Goal: Task Accomplishment & Management: Manage account settings

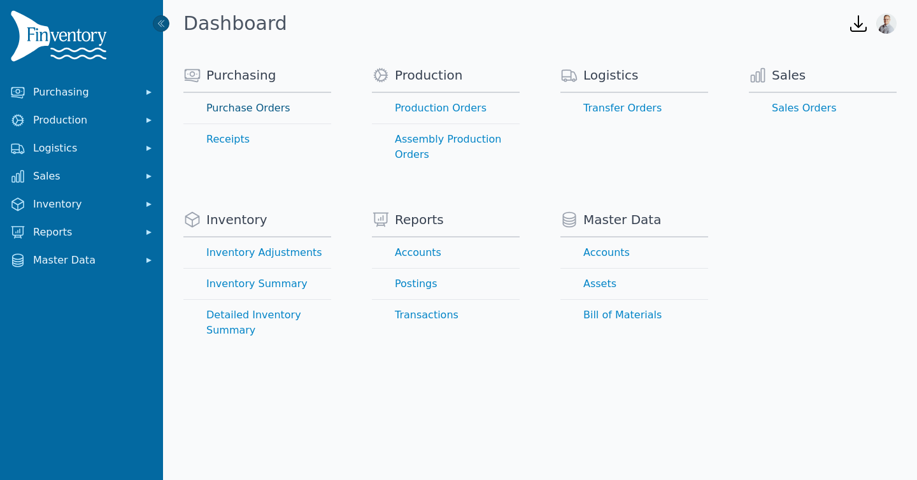
click at [227, 108] on link "Purchase Orders" at bounding box center [257, 108] width 148 height 31
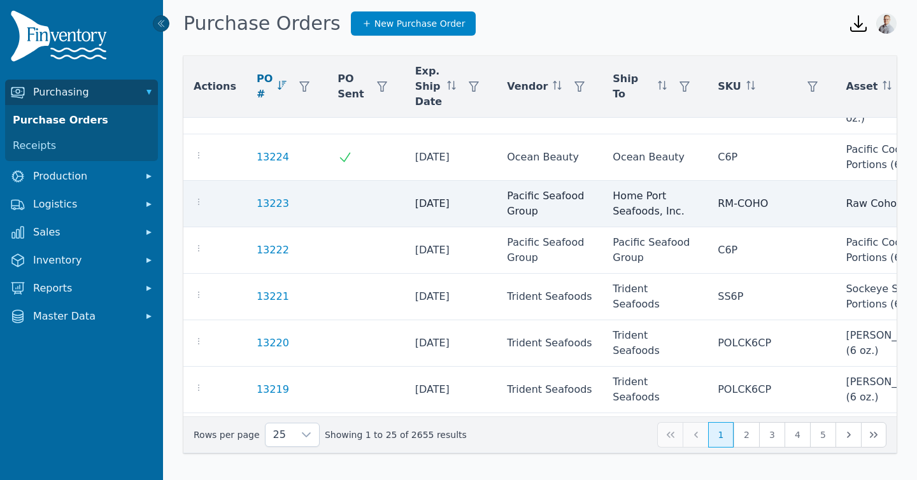
scroll to position [368, 0]
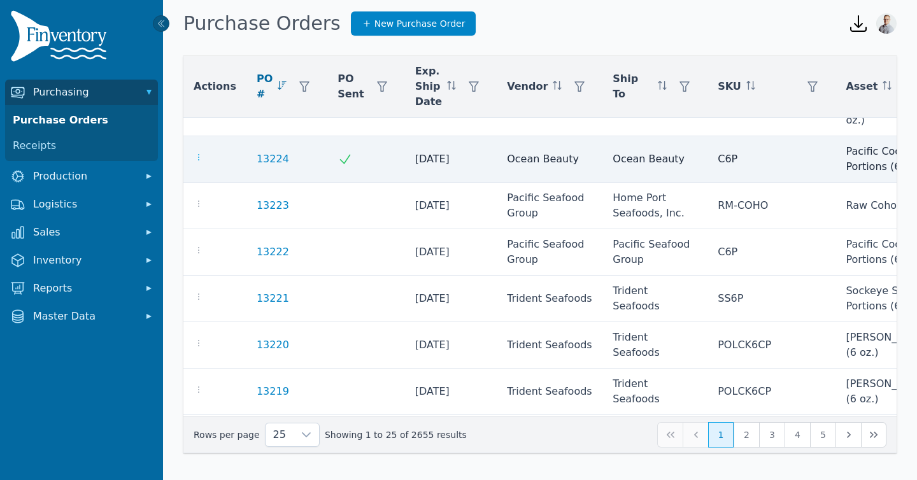
click at [197, 159] on icon "button" at bounding box center [199, 157] width 10 height 10
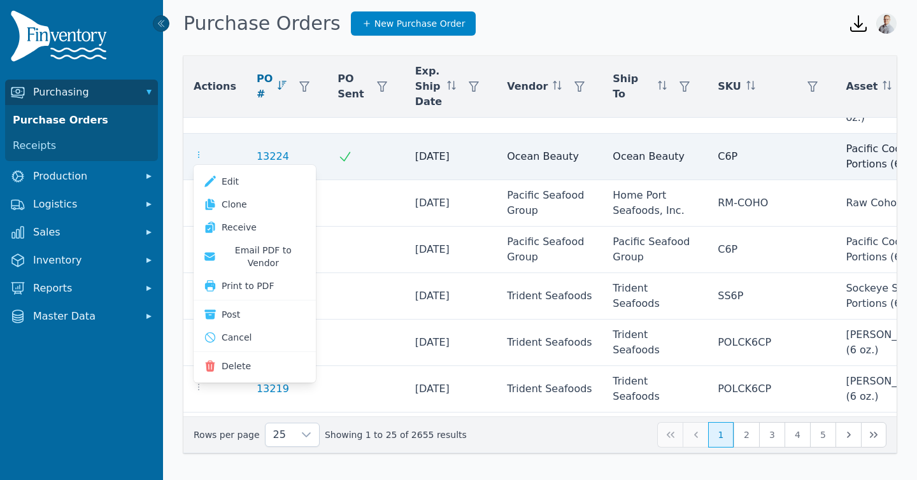
scroll to position [371, 0]
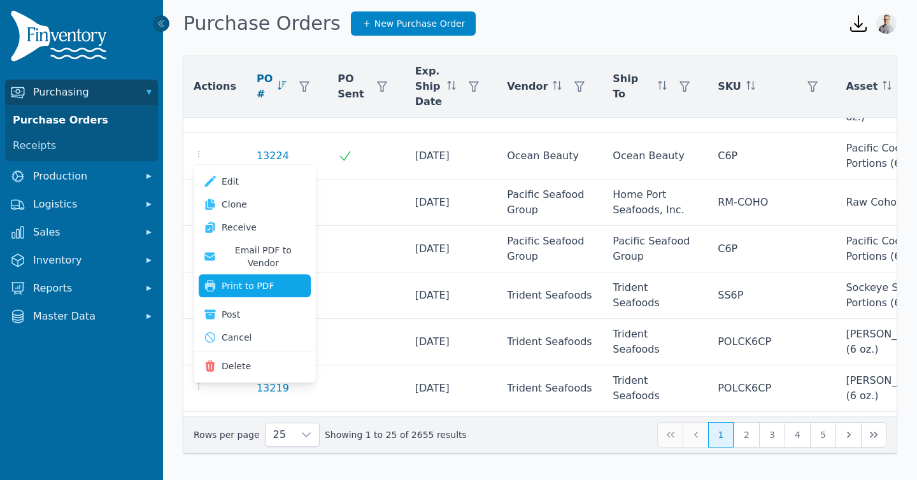
click at [244, 274] on button "Print to PDF" at bounding box center [255, 285] width 112 height 23
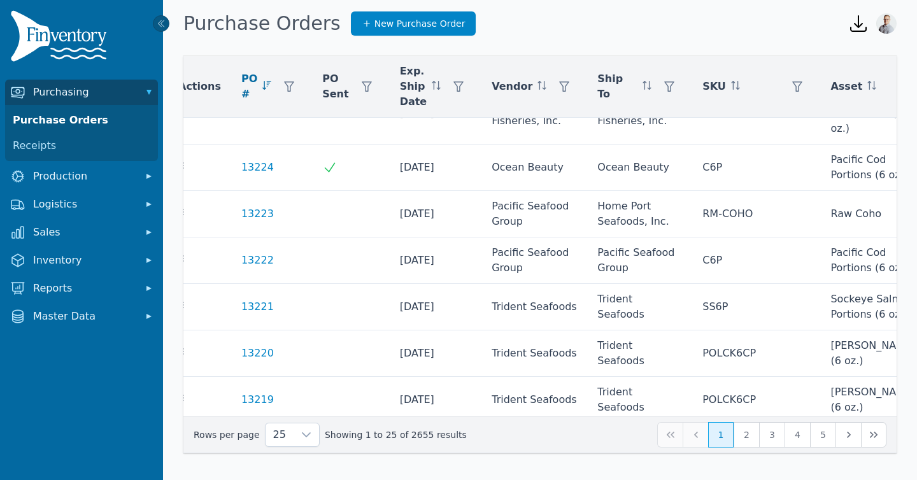
scroll to position [360, 0]
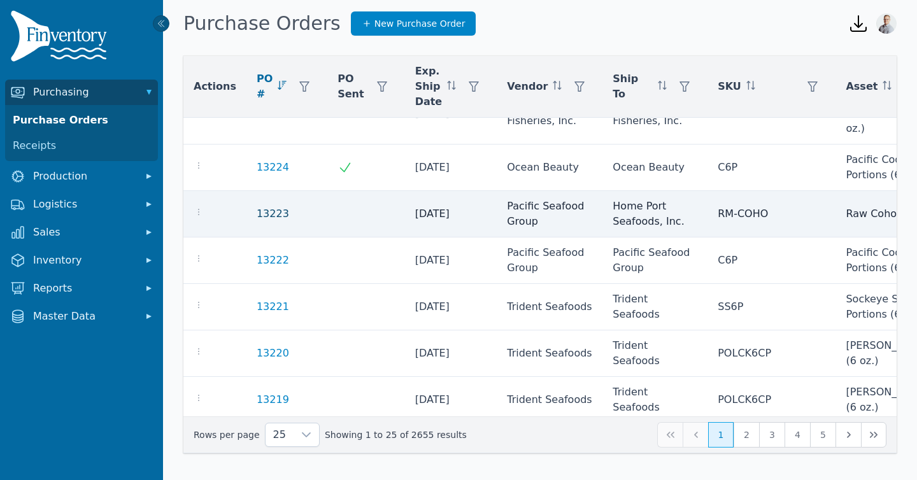
click at [264, 214] on link "13223" at bounding box center [273, 213] width 32 height 15
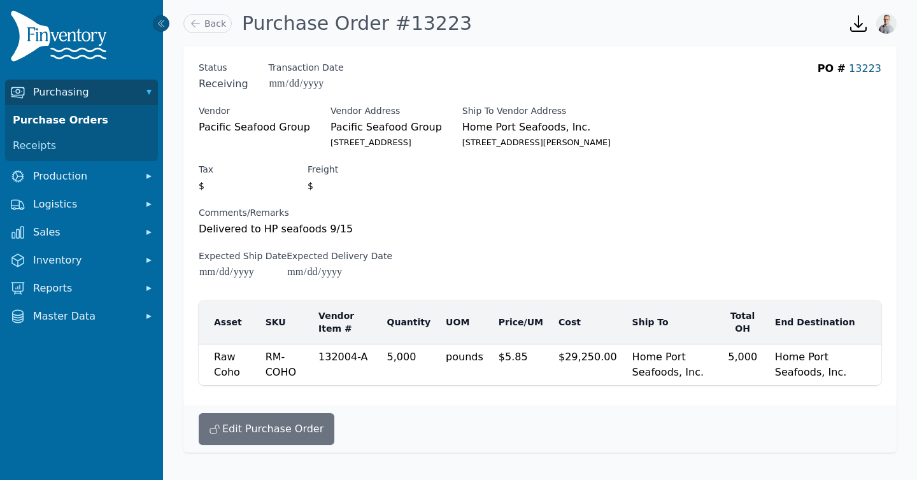
click at [876, 69] on link "13223" at bounding box center [865, 68] width 32 height 12
click at [60, 183] on button "Production" at bounding box center [81, 176] width 153 height 25
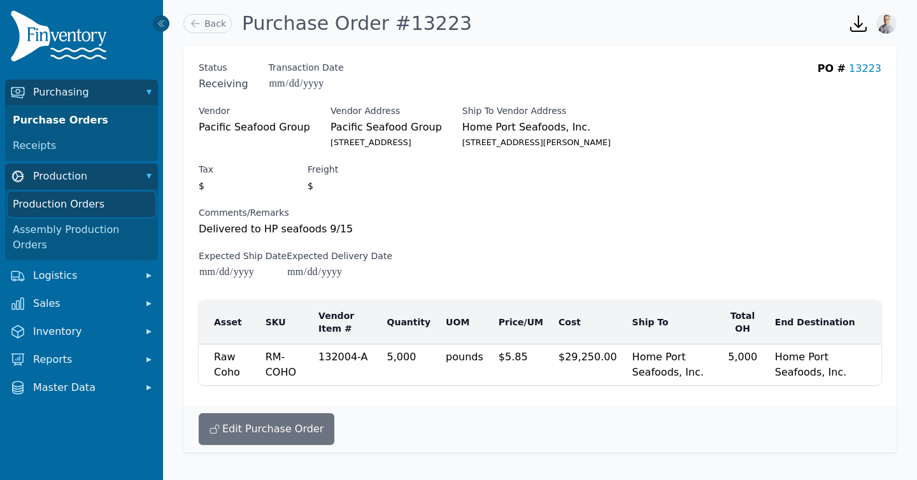
click at [57, 202] on link "Production Orders" at bounding box center [82, 204] width 148 height 25
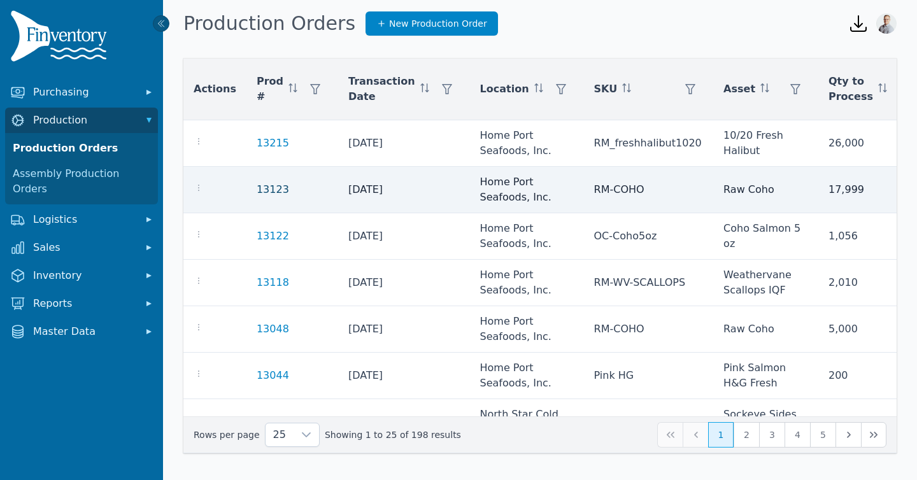
click at [257, 188] on link "13123" at bounding box center [273, 189] width 32 height 12
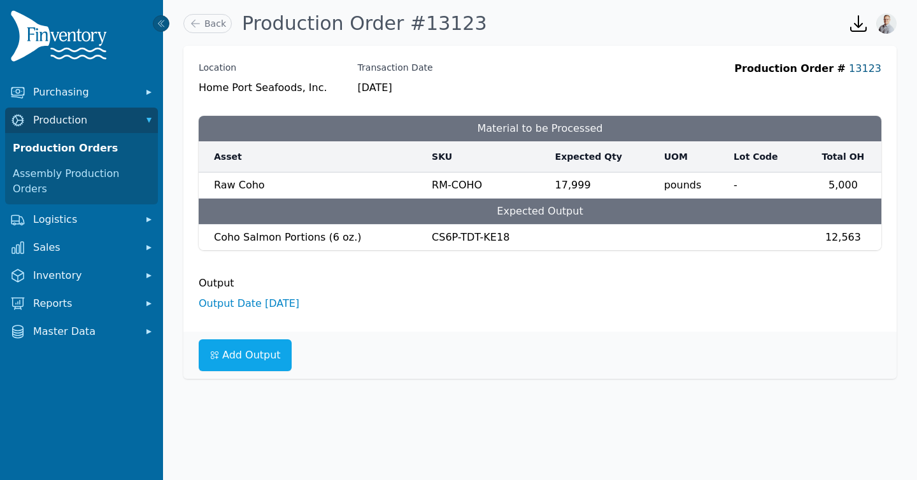
click at [870, 67] on link "13123" at bounding box center [865, 68] width 32 height 12
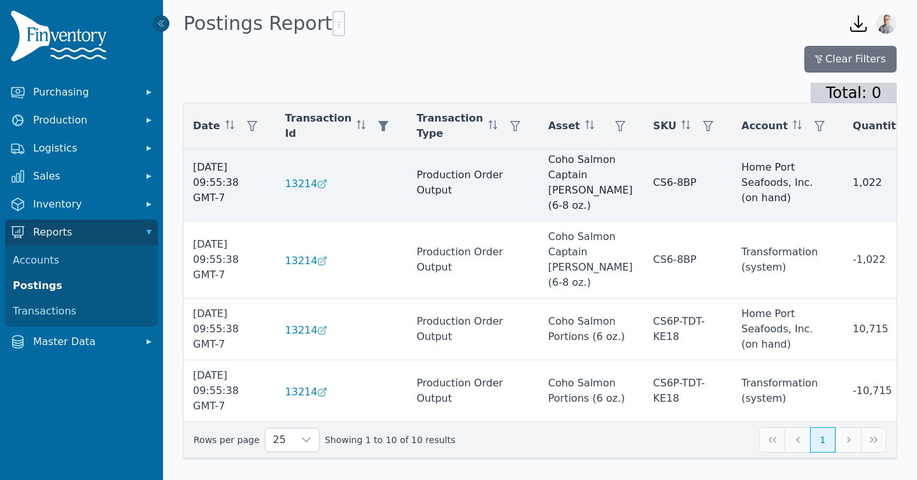
scroll to position [0, 1]
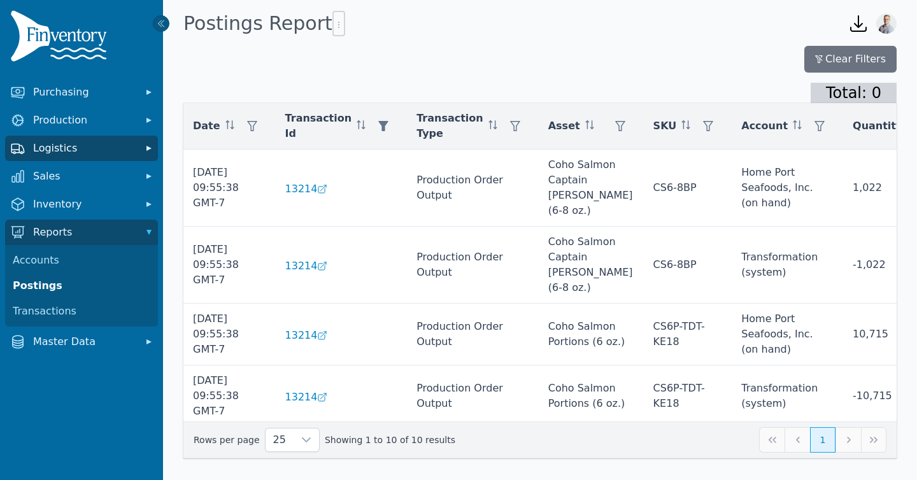
click at [60, 148] on span "Logistics" at bounding box center [84, 148] width 102 height 15
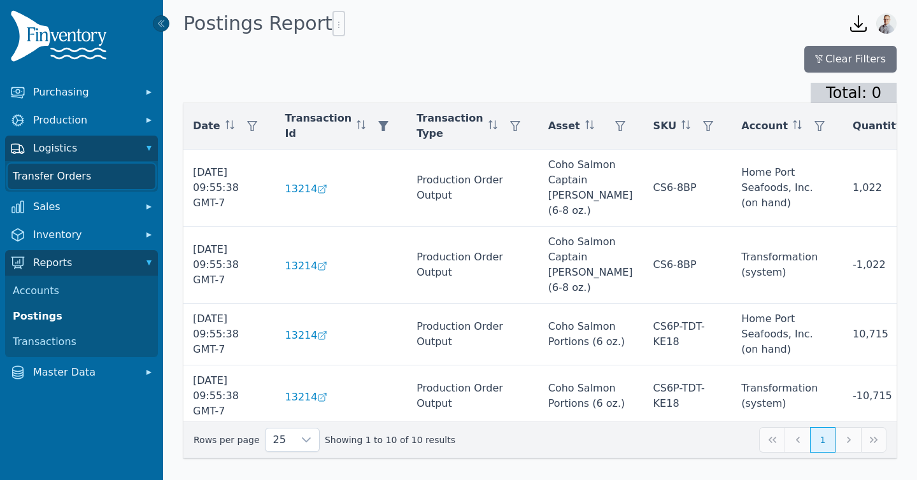
click at [59, 176] on link "Transfer Orders" at bounding box center [82, 176] width 148 height 25
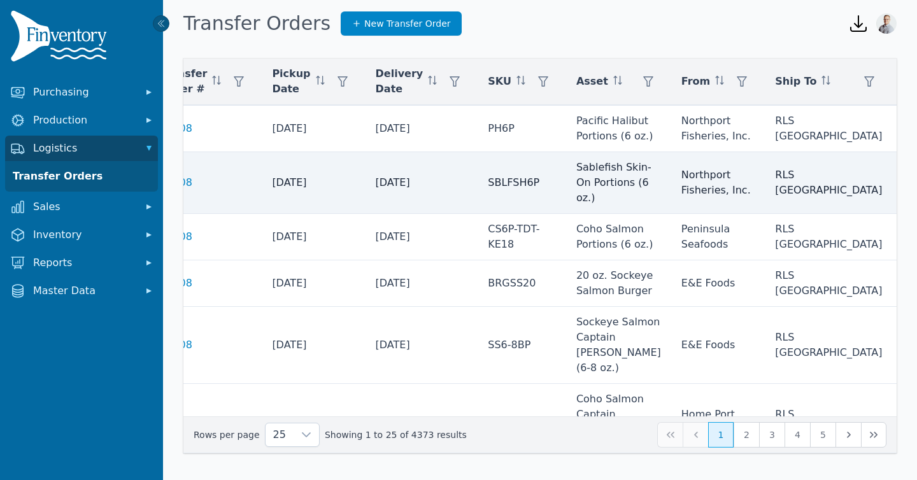
scroll to position [665, 0]
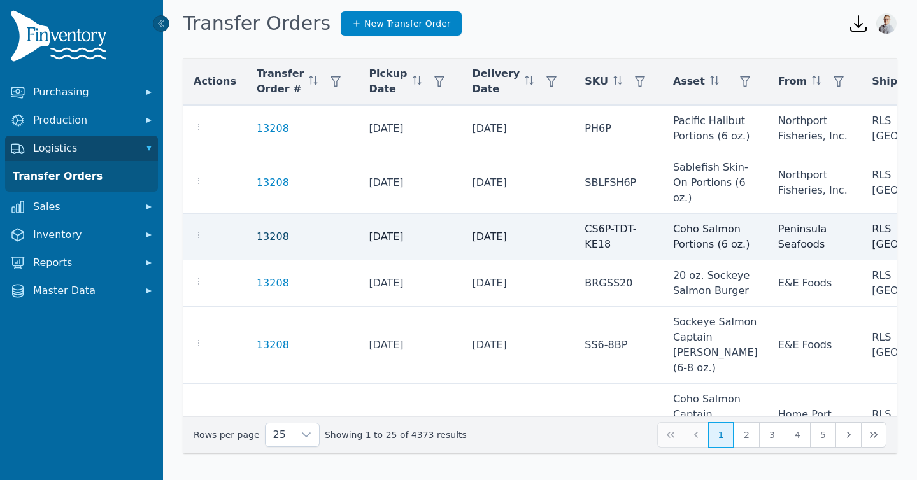
click at [264, 244] on link "13208" at bounding box center [273, 236] width 32 height 15
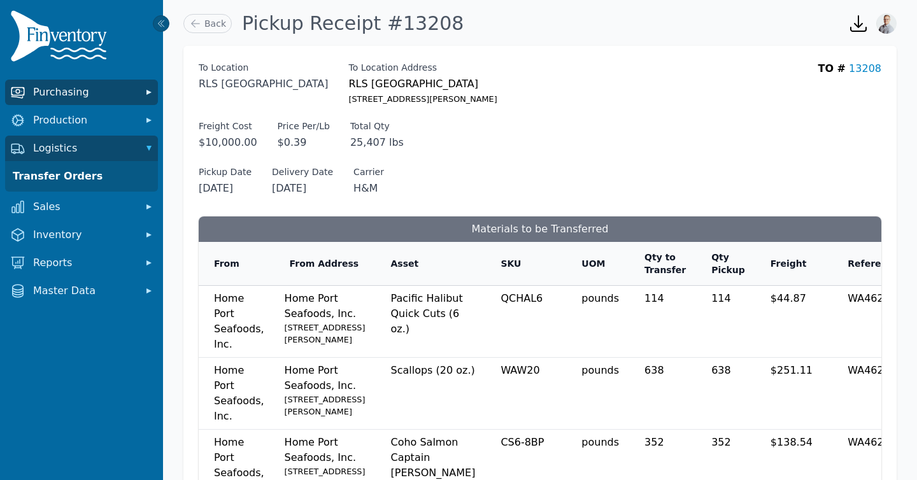
click at [60, 85] on span "Purchasing" at bounding box center [84, 92] width 102 height 15
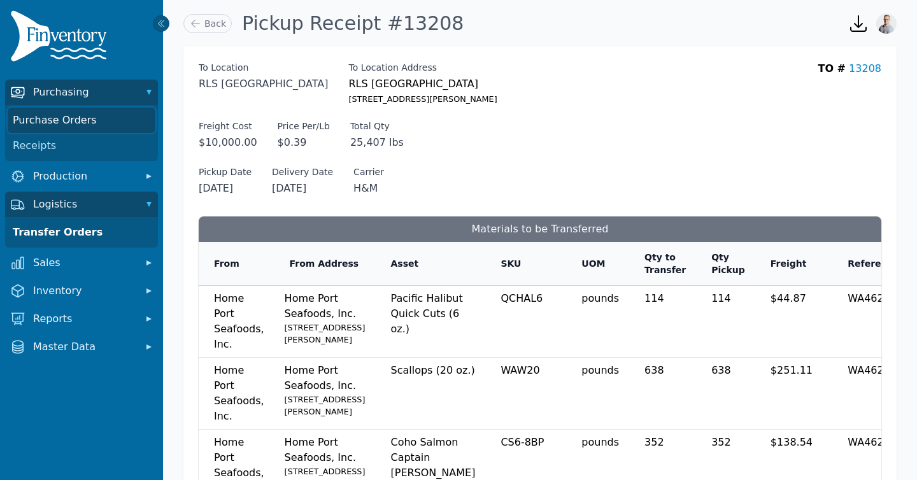
click at [52, 118] on link "Purchase Orders" at bounding box center [82, 120] width 148 height 25
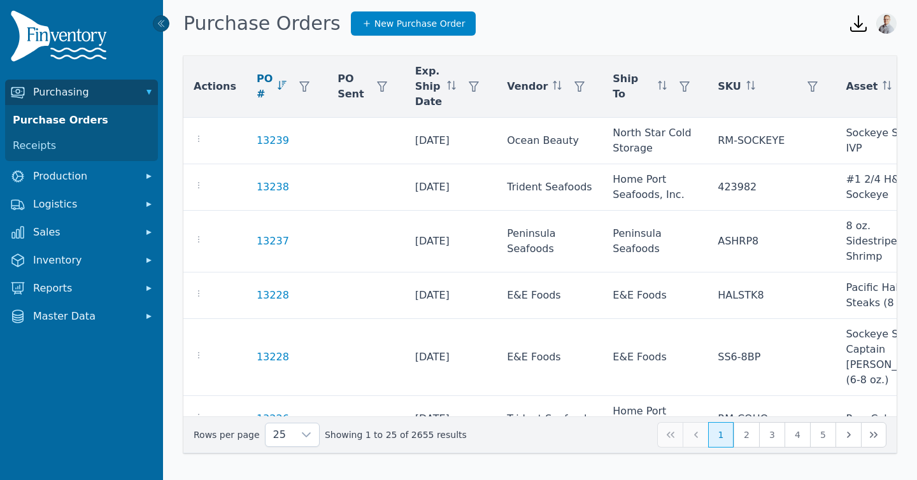
click at [66, 48] on img at bounding box center [61, 38] width 102 height 57
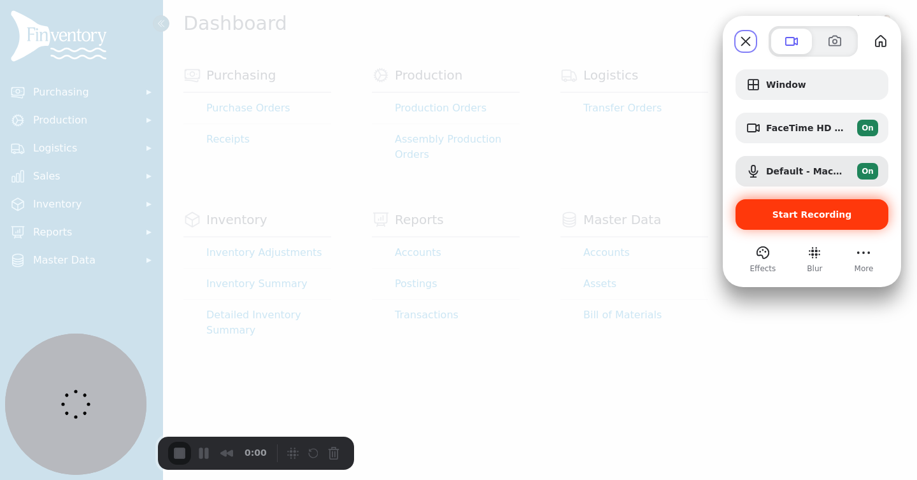
click at [773, 213] on span "Start Recording" at bounding box center [811, 214] width 132 height 10
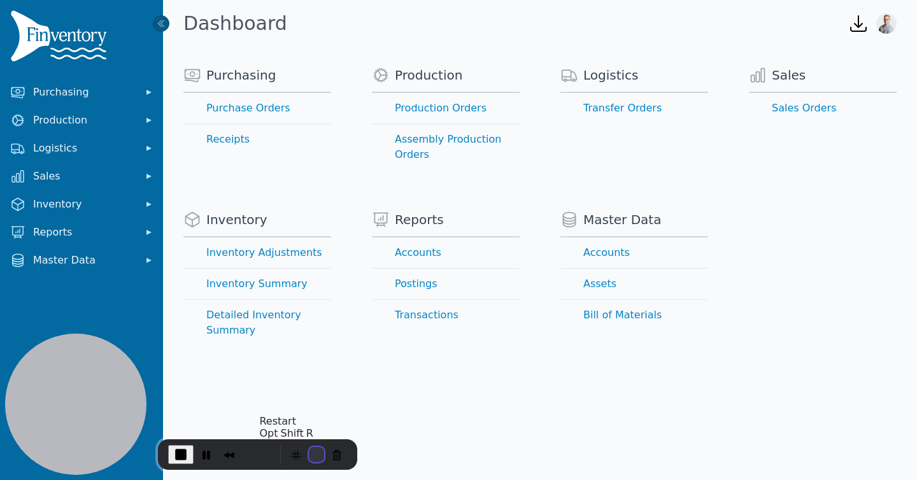
click at [309, 453] on button "Restart Recording" at bounding box center [316, 454] width 15 height 15
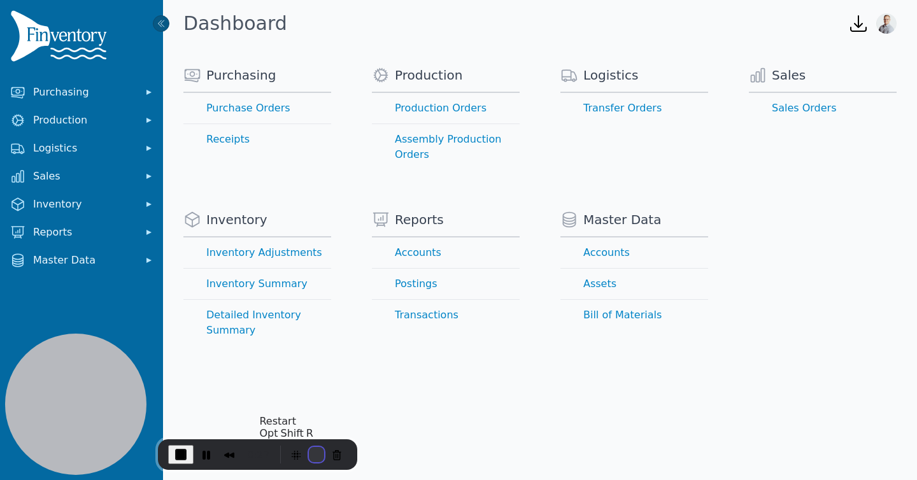
click at [312, 453] on button "Restart Recording" at bounding box center [316, 454] width 15 height 15
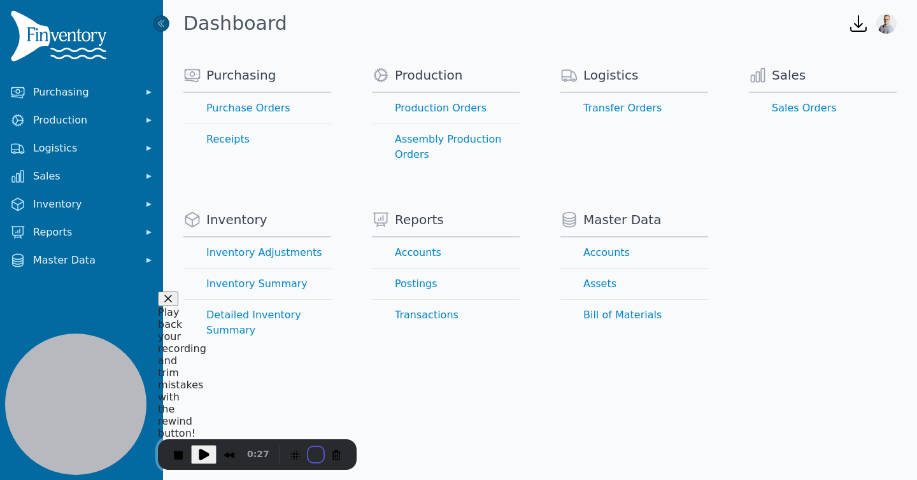
drag, startPoint x: 555, startPoint y: 178, endPoint x: 485, endPoint y: 467, distance: 298.0
click at [485, 480] on div "Are you sure you want to restart your recording? Your current video progress wi…" at bounding box center [458, 480] width 917 height 0
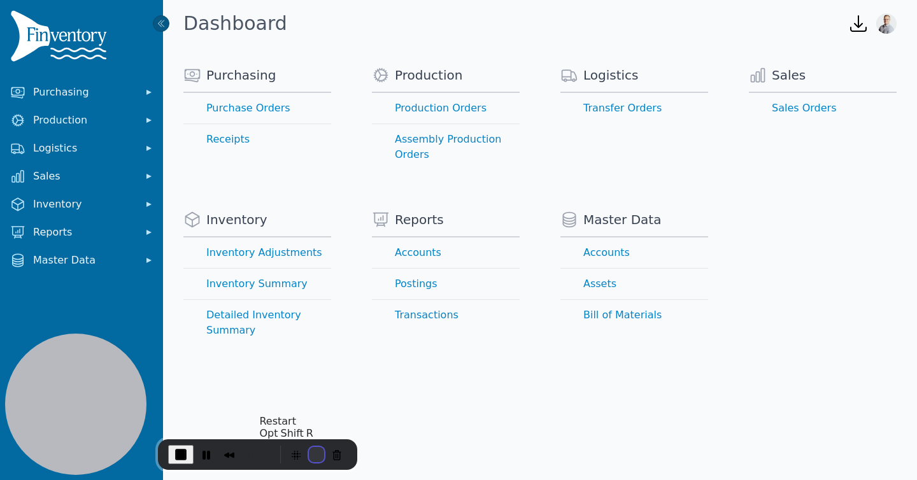
click at [309, 455] on button "Restart Recording" at bounding box center [316, 454] width 15 height 15
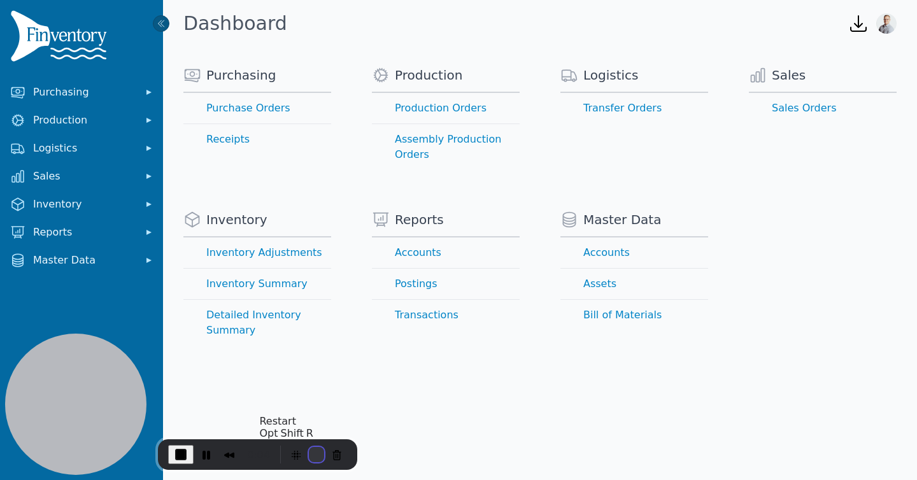
click at [309, 453] on button "Restart Recording" at bounding box center [316, 454] width 15 height 15
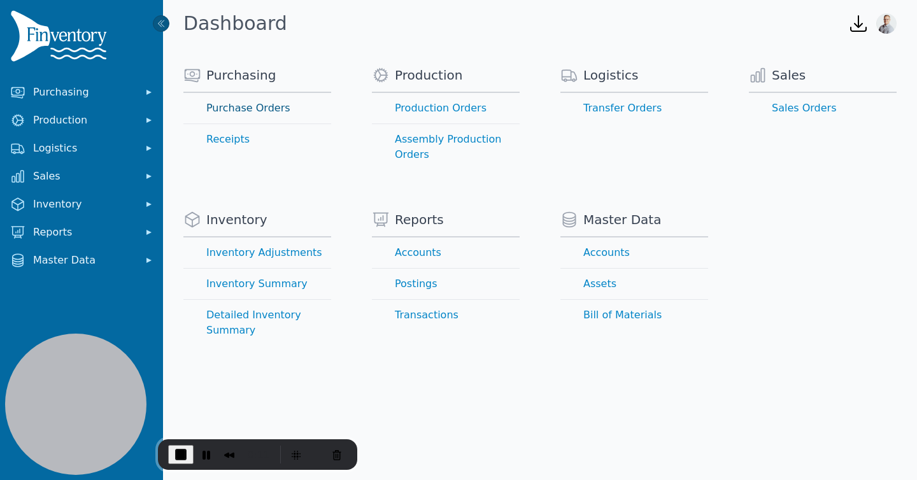
click at [259, 110] on link "Purchase Orders" at bounding box center [257, 108] width 148 height 31
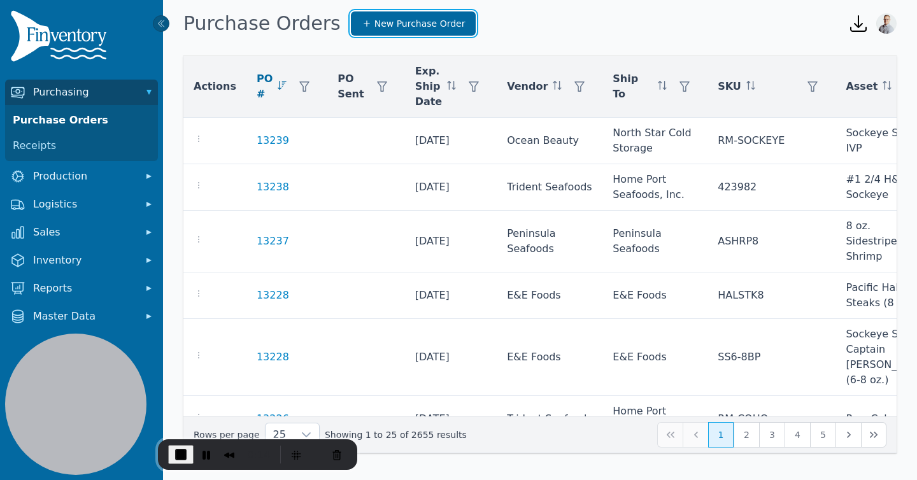
click at [382, 25] on span "New Purchase Order" at bounding box center [419, 23] width 91 height 13
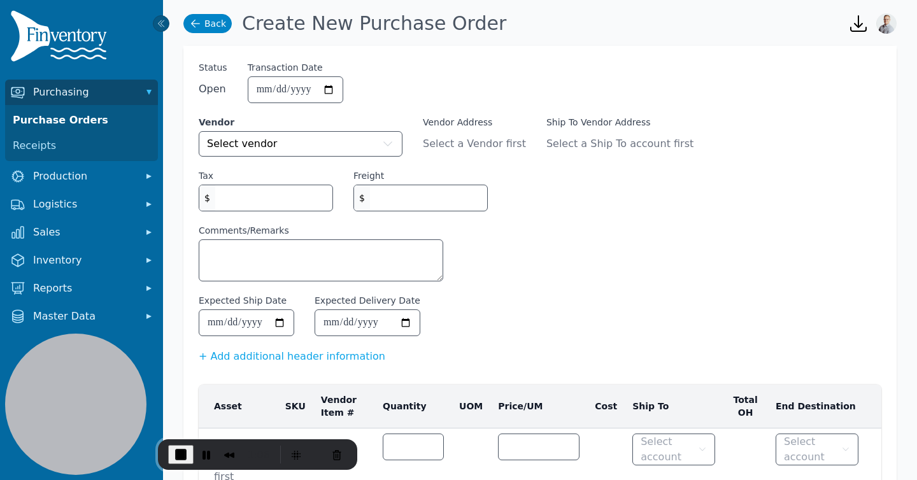
click at [194, 21] on icon at bounding box center [195, 23] width 13 height 13
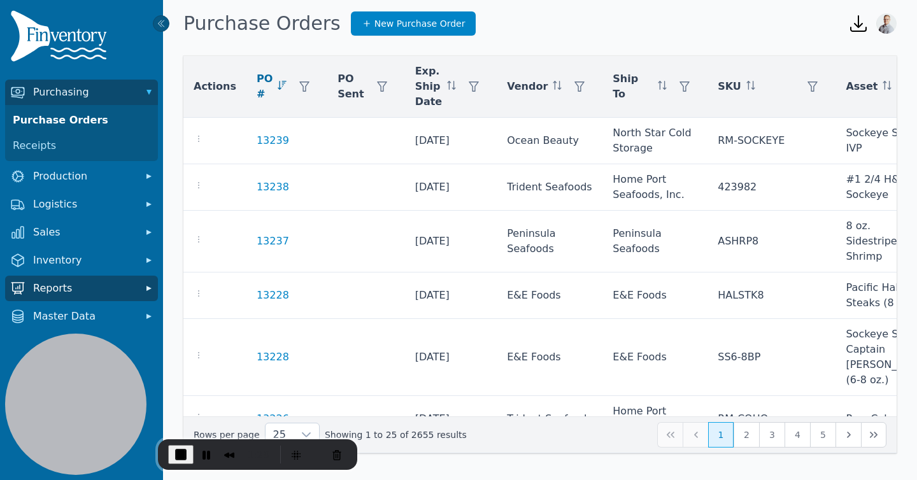
click at [48, 284] on span "Reports" at bounding box center [84, 288] width 102 height 15
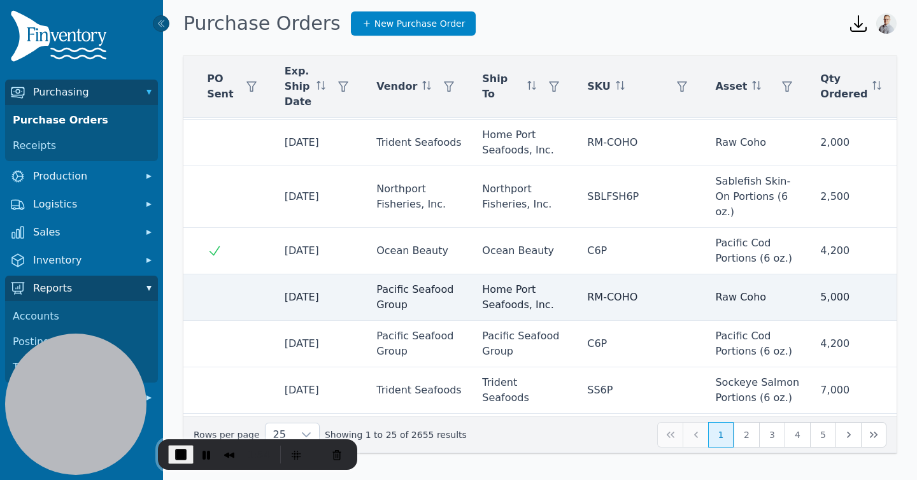
scroll to position [276, 0]
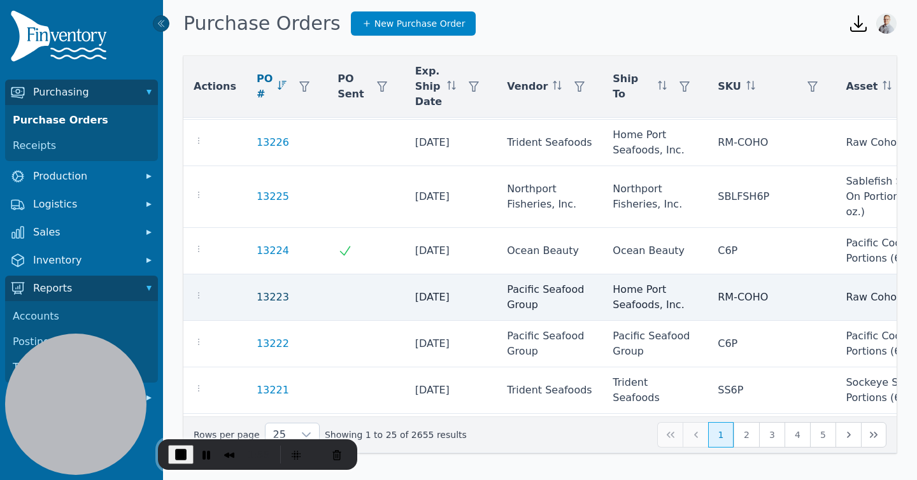
click at [260, 299] on link "13223" at bounding box center [273, 297] width 32 height 15
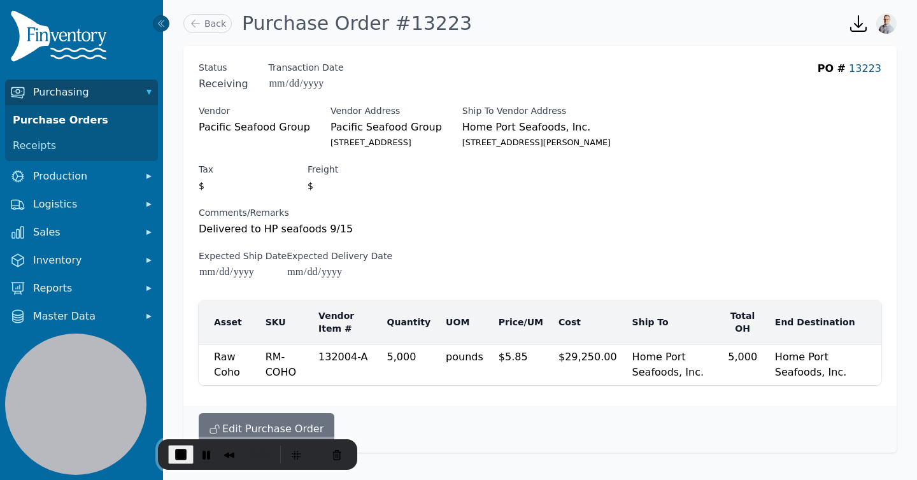
click at [869, 69] on link "13223" at bounding box center [865, 68] width 32 height 12
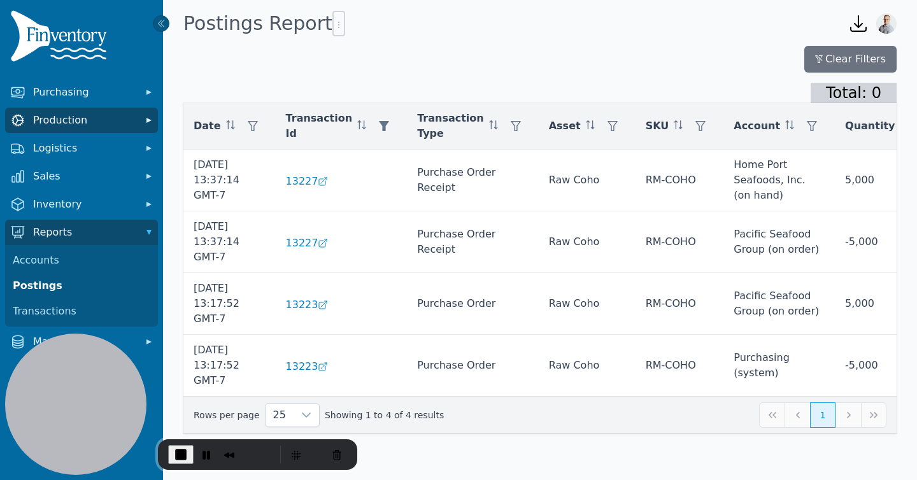
click at [44, 111] on button "Production" at bounding box center [81, 120] width 153 height 25
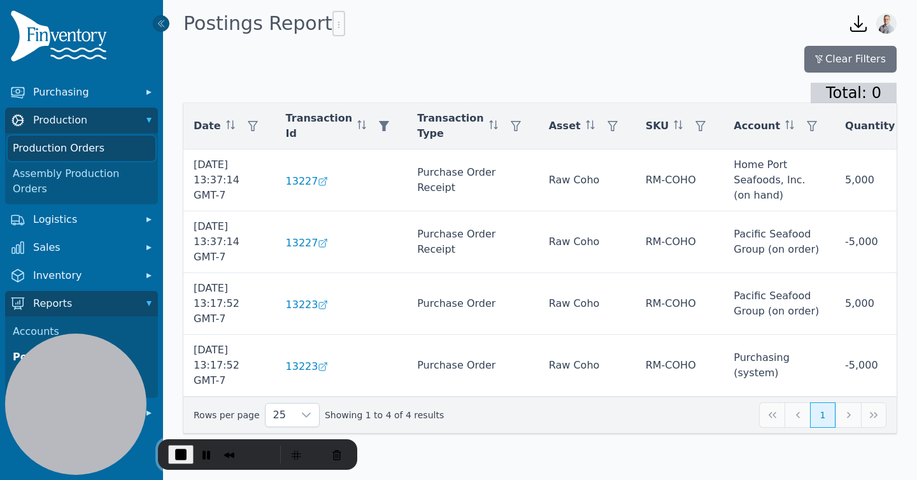
click at [56, 146] on link "Production Orders" at bounding box center [82, 148] width 148 height 25
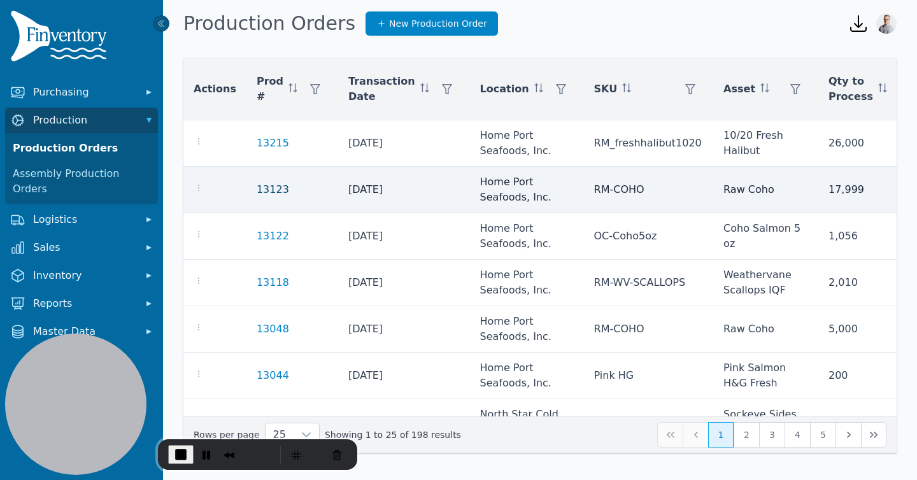
click at [258, 188] on link "13123" at bounding box center [273, 189] width 32 height 12
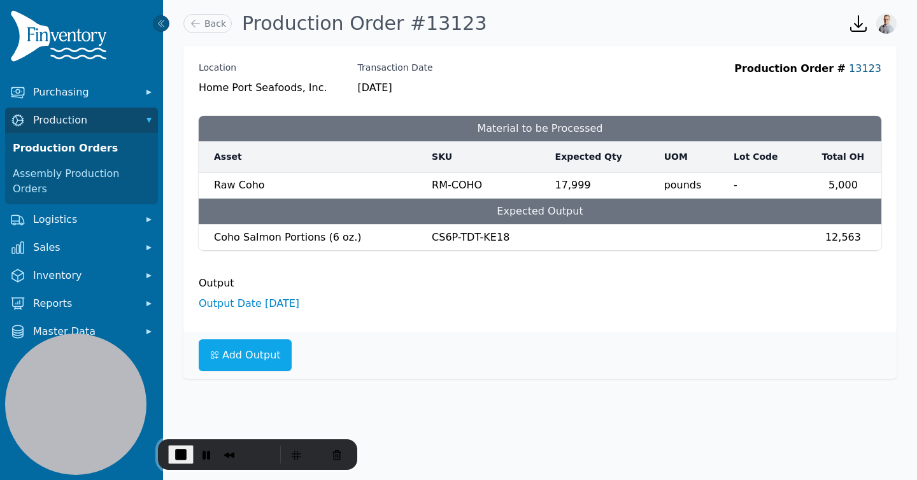
click at [862, 67] on link "13123" at bounding box center [865, 68] width 32 height 12
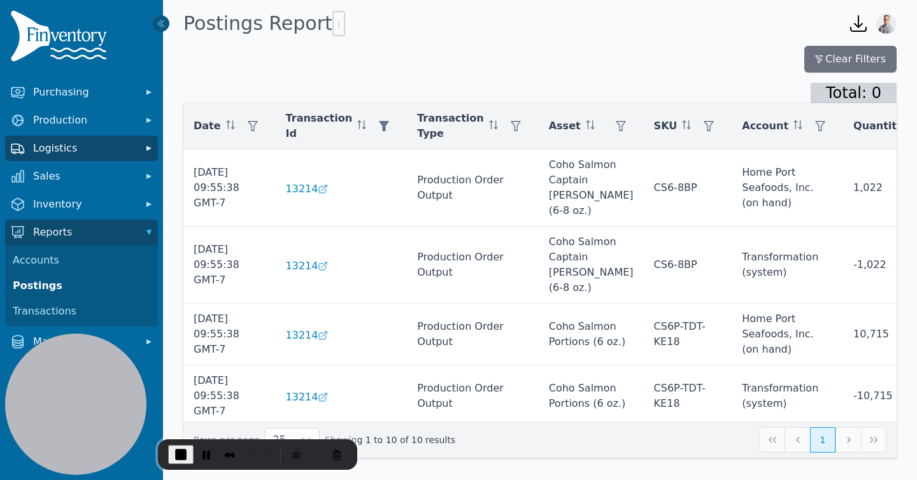
click at [38, 143] on span "Logistics" at bounding box center [84, 148] width 102 height 15
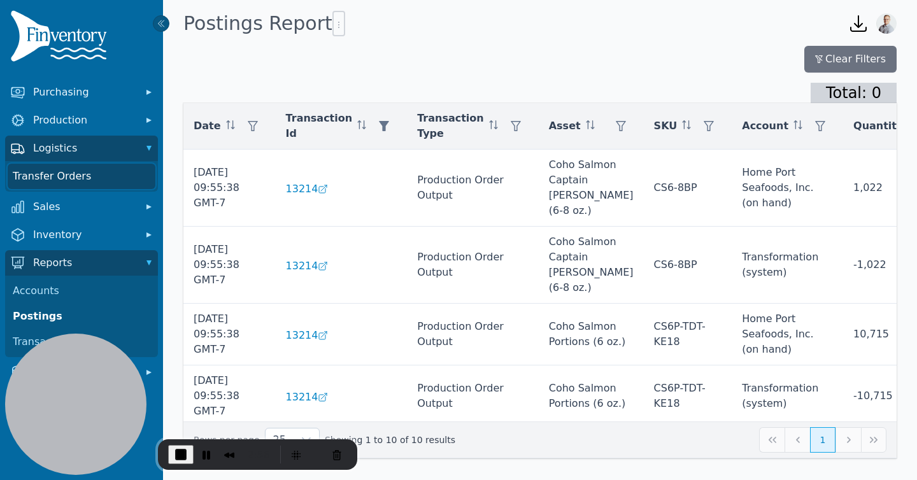
click at [38, 170] on link "Transfer Orders" at bounding box center [82, 176] width 148 height 25
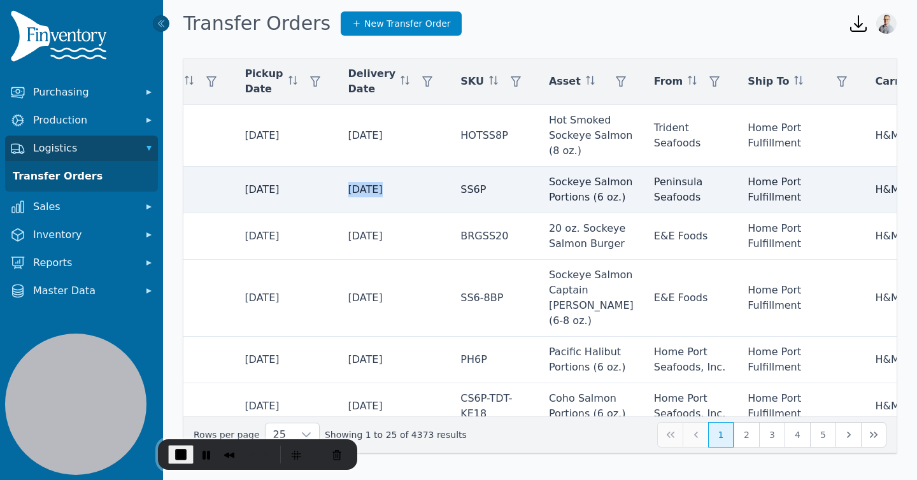
drag, startPoint x: 530, startPoint y: 175, endPoint x: 538, endPoint y: 175, distance: 7.6
click at [533, 175] on tr "13210 9/12/2025 9/16/2025 SS6P Sockeye Salmon Portions (6 oz.) Peninsula Seafoo…" at bounding box center [747, 190] width 1376 height 46
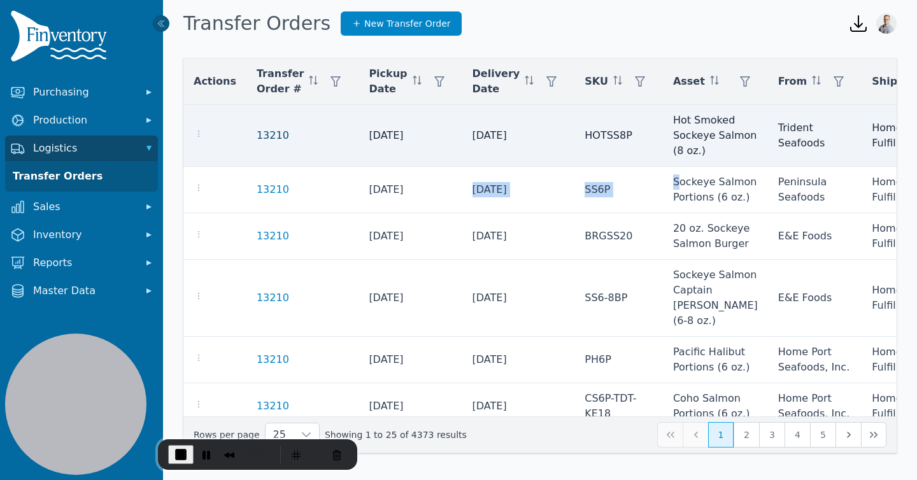
click at [260, 136] on link "13210" at bounding box center [273, 135] width 32 height 15
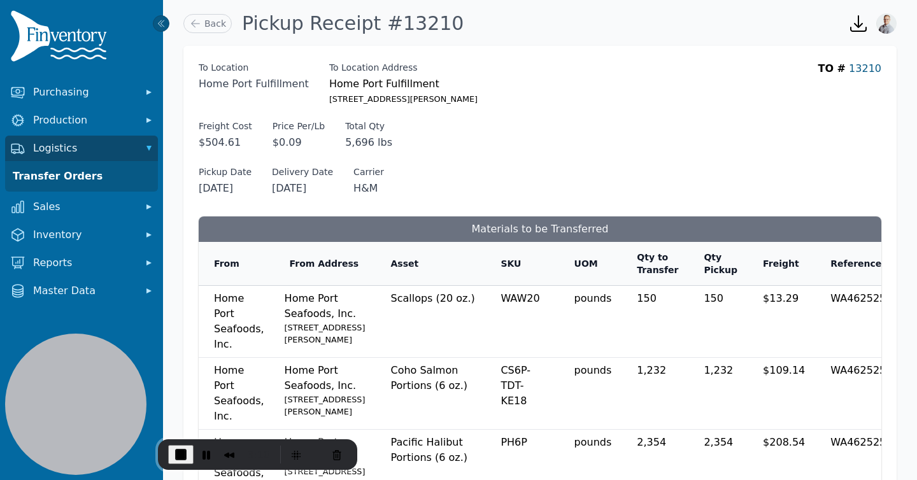
click at [862, 67] on link "13210" at bounding box center [865, 68] width 32 height 12
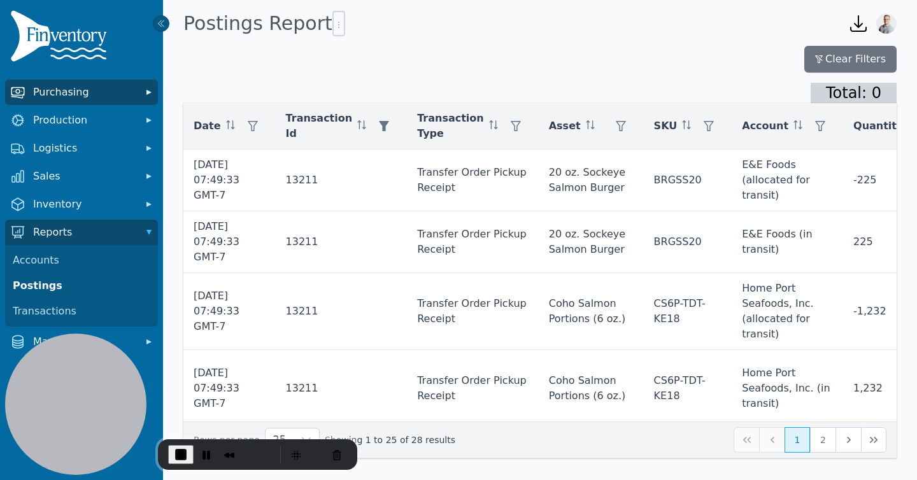
click at [84, 90] on span "Purchasing" at bounding box center [84, 92] width 102 height 15
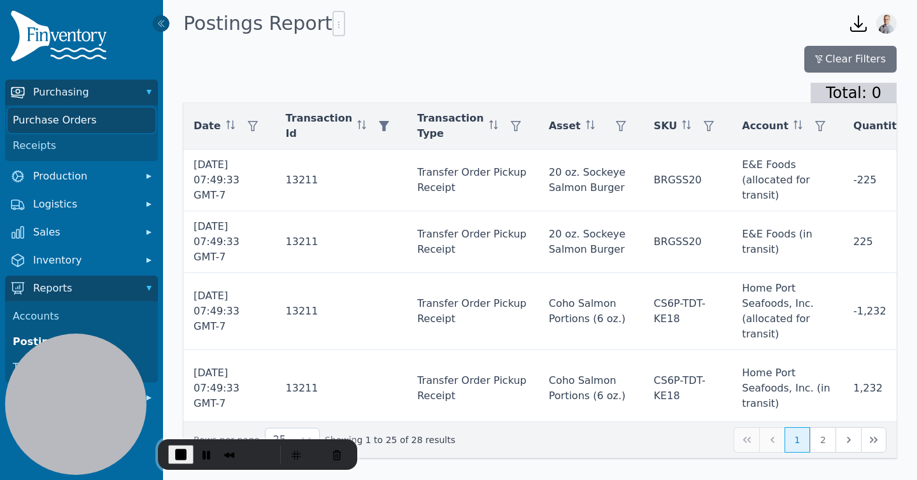
click at [69, 122] on link "Purchase Orders" at bounding box center [82, 120] width 148 height 25
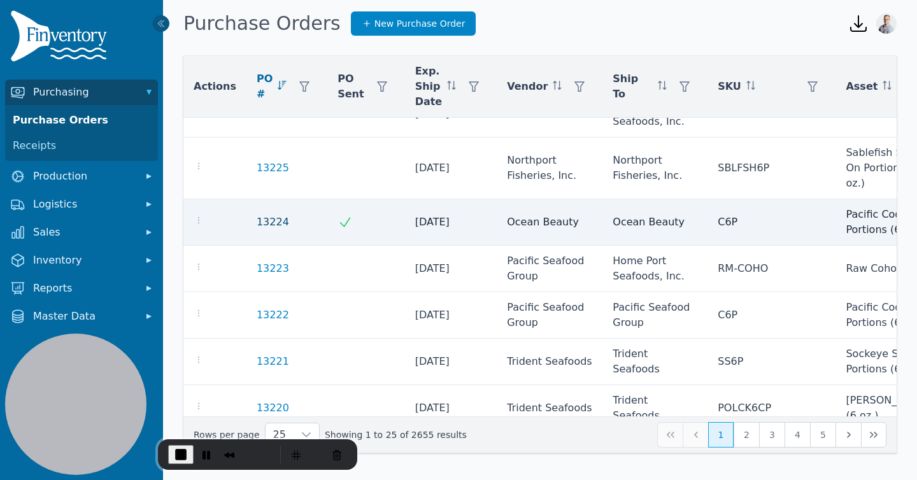
scroll to position [303, 0]
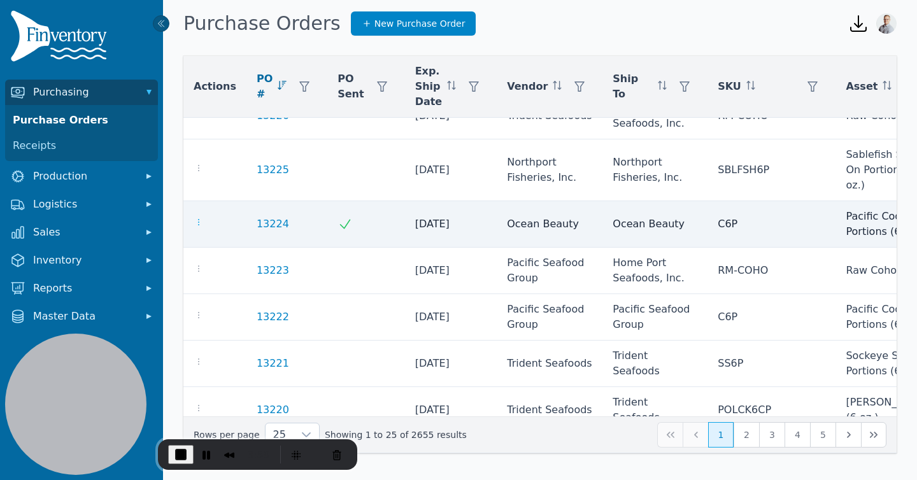
click at [197, 222] on icon "button" at bounding box center [199, 222] width 10 height 10
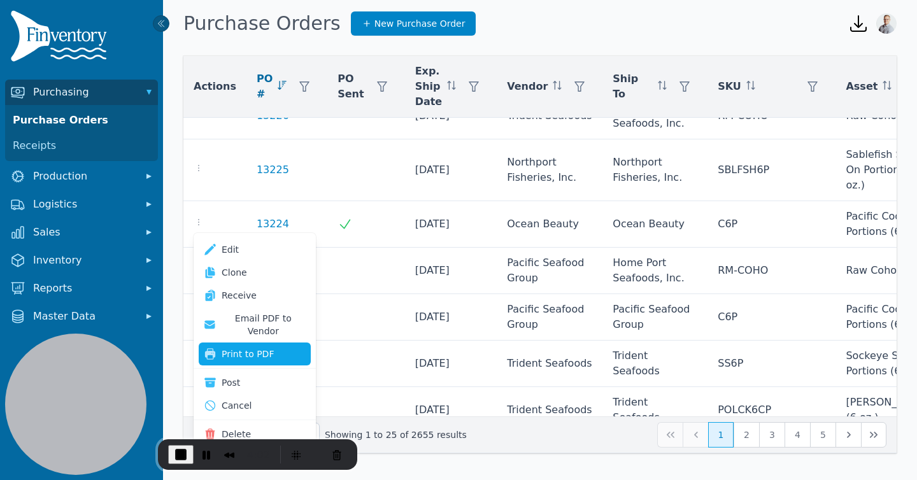
click at [251, 342] on button "Print to PDF" at bounding box center [255, 353] width 112 height 23
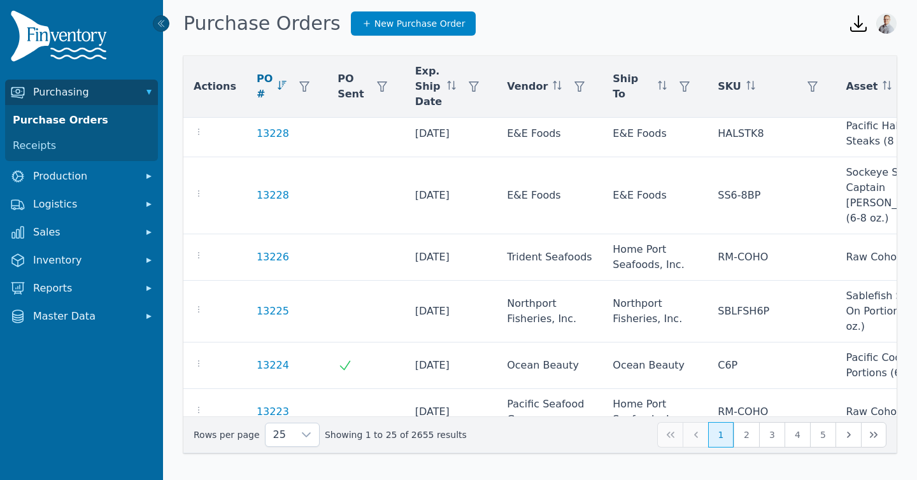
scroll to position [159, 0]
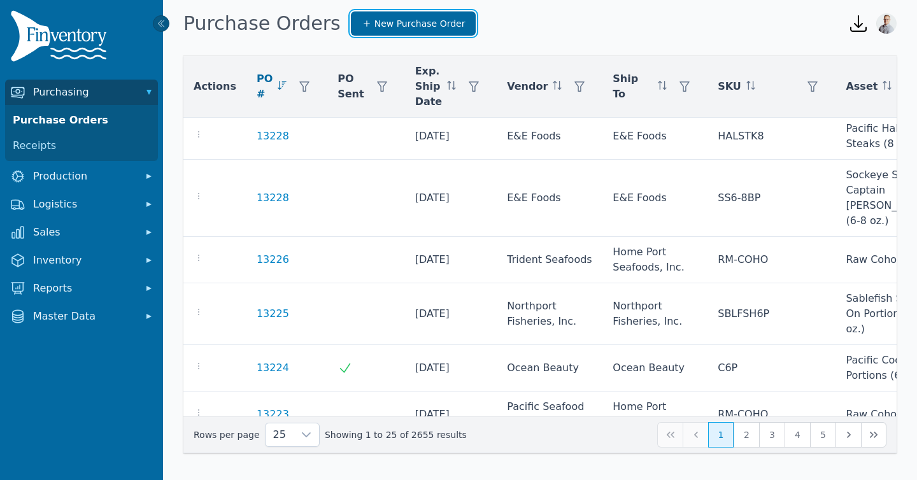
click at [374, 22] on span "New Purchase Order" at bounding box center [419, 23] width 91 height 13
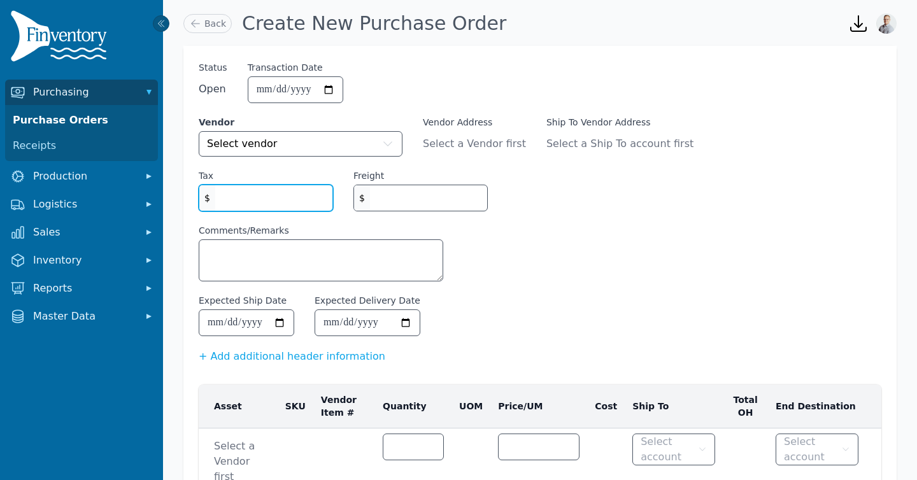
click at [239, 205] on input "Tax" at bounding box center [273, 197] width 117 height 25
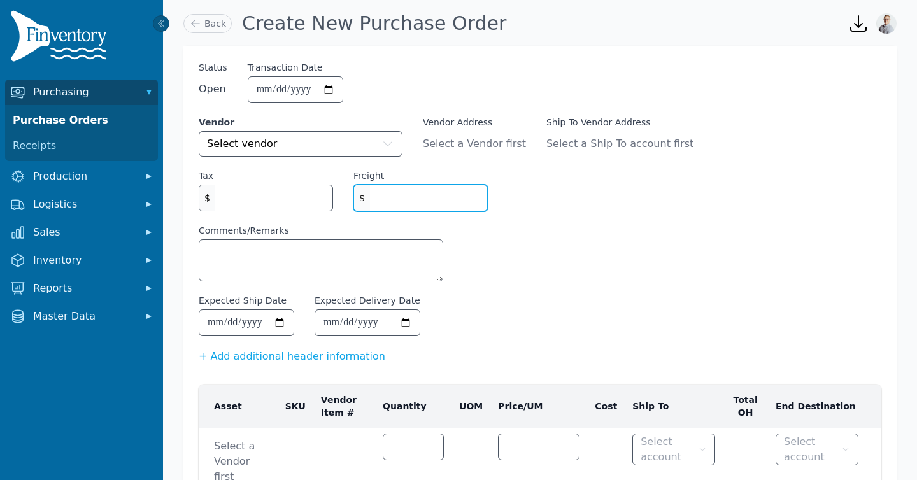
click at [412, 205] on input "Freight" at bounding box center [428, 197] width 117 height 25
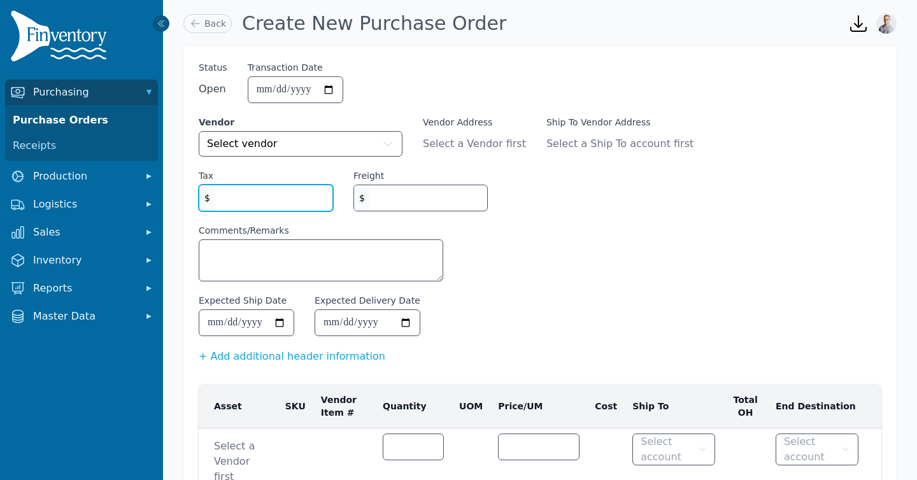
click at [236, 208] on input "Tax" at bounding box center [273, 197] width 117 height 25
type input "*"
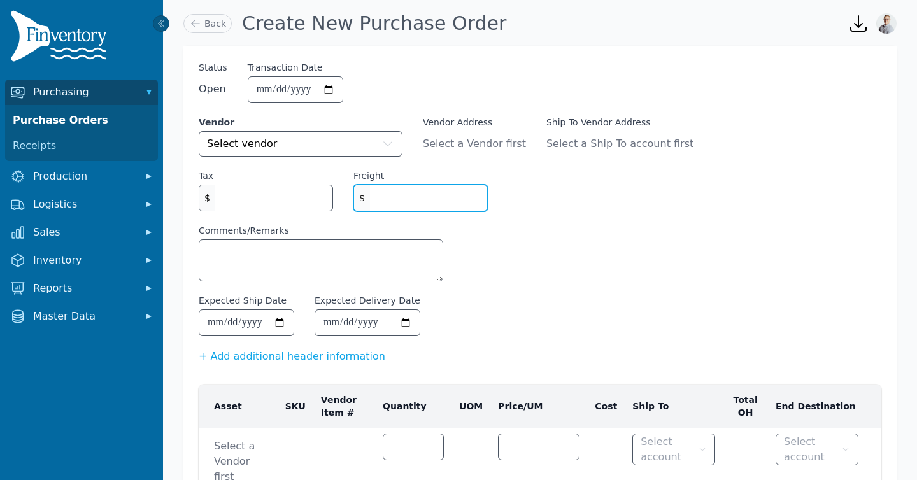
click at [429, 206] on input "Freight" at bounding box center [428, 197] width 117 height 25
type input "*"
click at [608, 258] on div "**********" at bounding box center [540, 212] width 682 height 303
click at [419, 202] on input "*" at bounding box center [428, 197] width 117 height 25
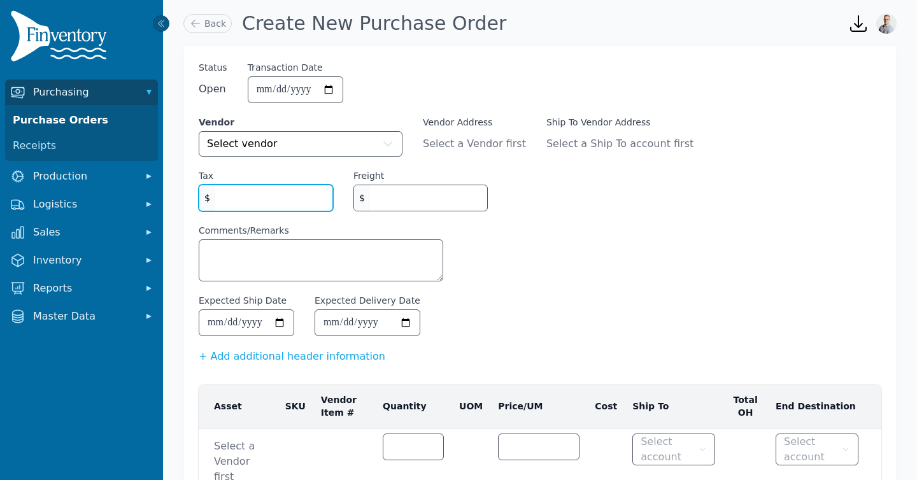
click at [292, 201] on input "*" at bounding box center [273, 197] width 117 height 25
click at [567, 261] on div "**********" at bounding box center [540, 212] width 682 height 303
click at [213, 29] on link "Back" at bounding box center [207, 23] width 48 height 19
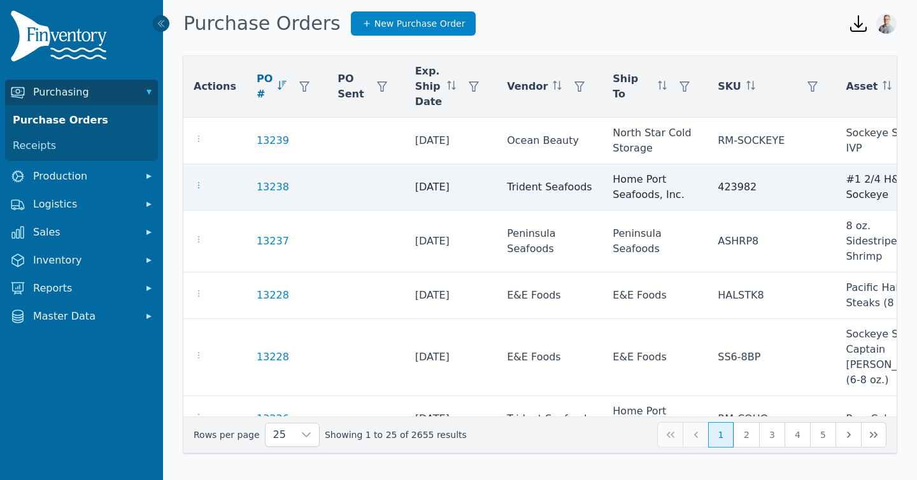
click at [198, 185] on icon "button" at bounding box center [199, 185] width 10 height 10
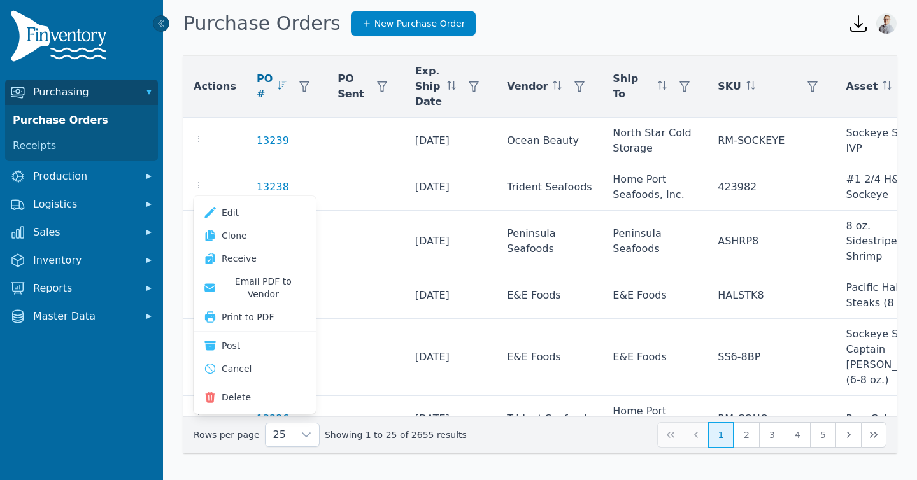
click at [274, 20] on h1 "Purchase Orders" at bounding box center [261, 23] width 157 height 23
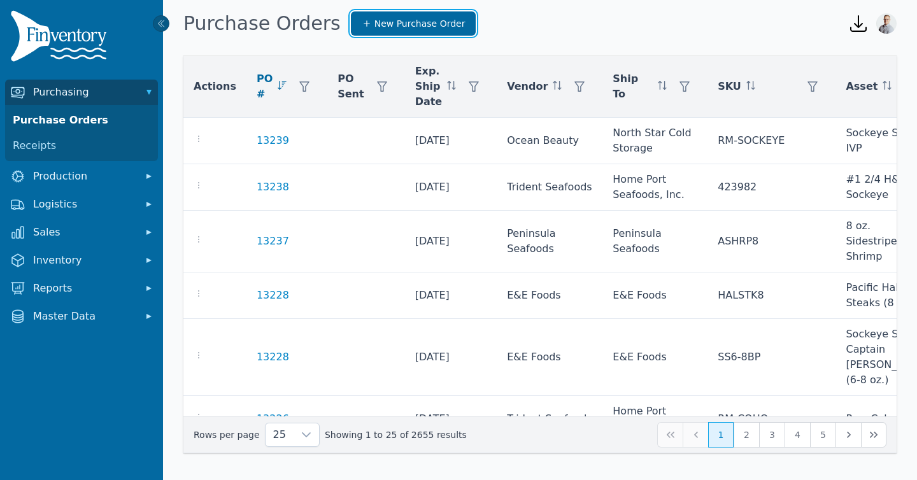
click at [395, 24] on span "New Purchase Order" at bounding box center [419, 23] width 91 height 13
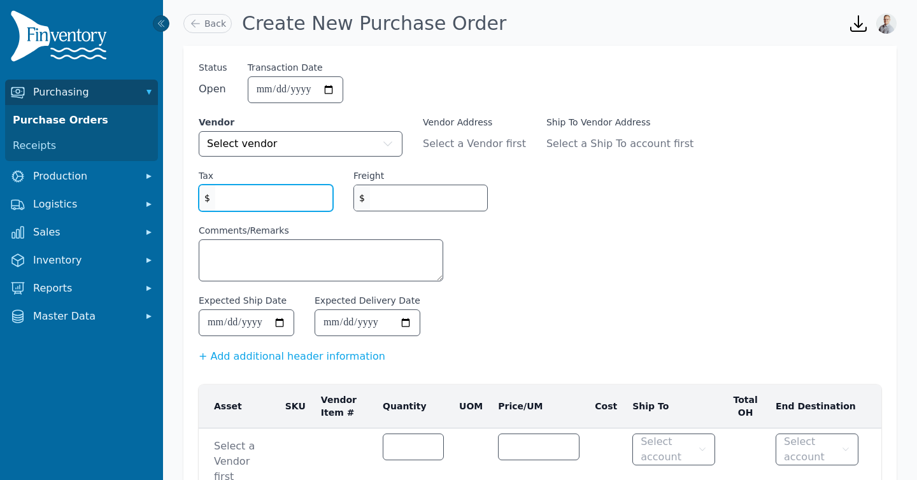
click at [223, 202] on input "Tax" at bounding box center [273, 197] width 117 height 25
type input "*"
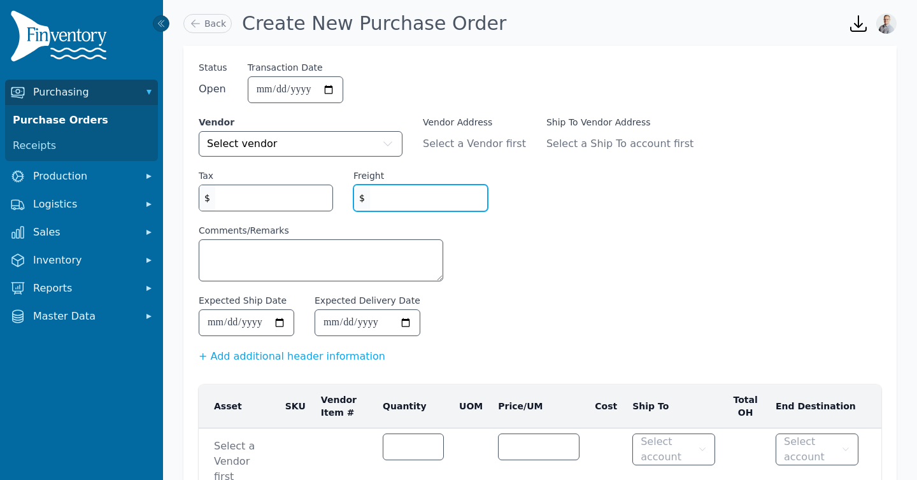
click at [439, 198] on input "Freight" at bounding box center [428, 197] width 117 height 25
type input "*"
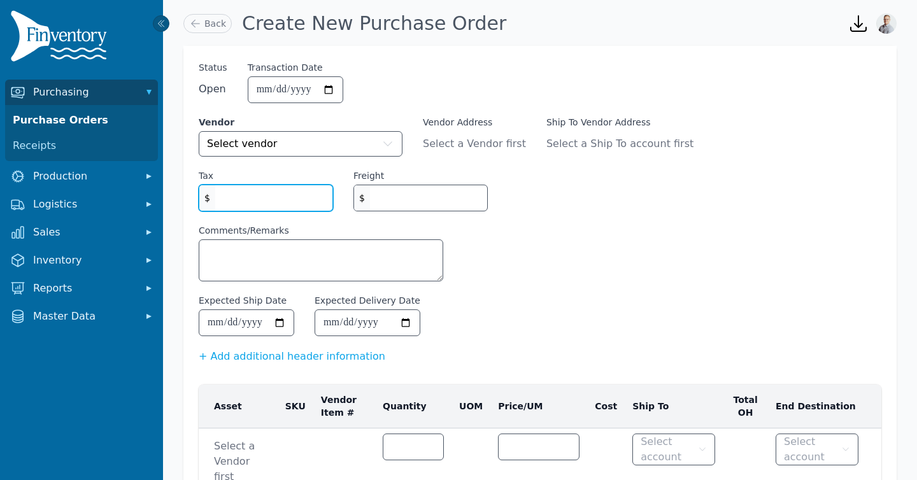
click at [257, 199] on input "*" at bounding box center [273, 197] width 117 height 25
click at [208, 26] on link "Back" at bounding box center [207, 23] width 48 height 19
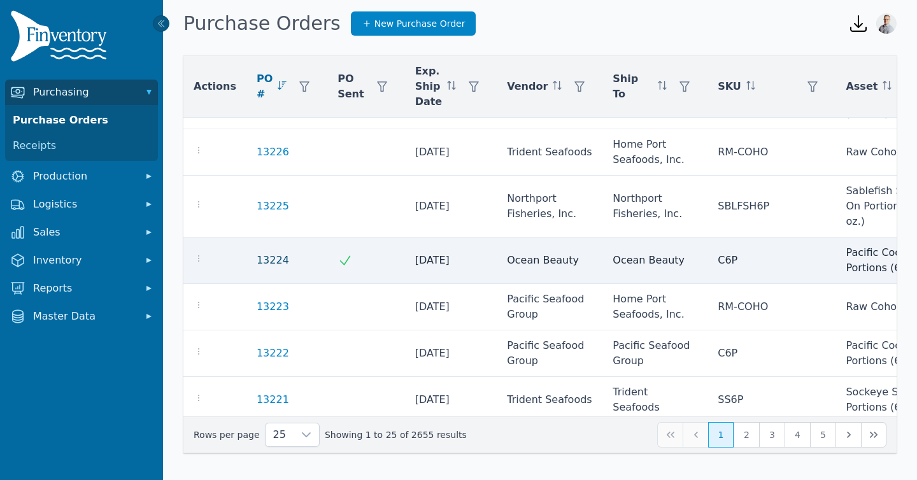
scroll to position [275, 0]
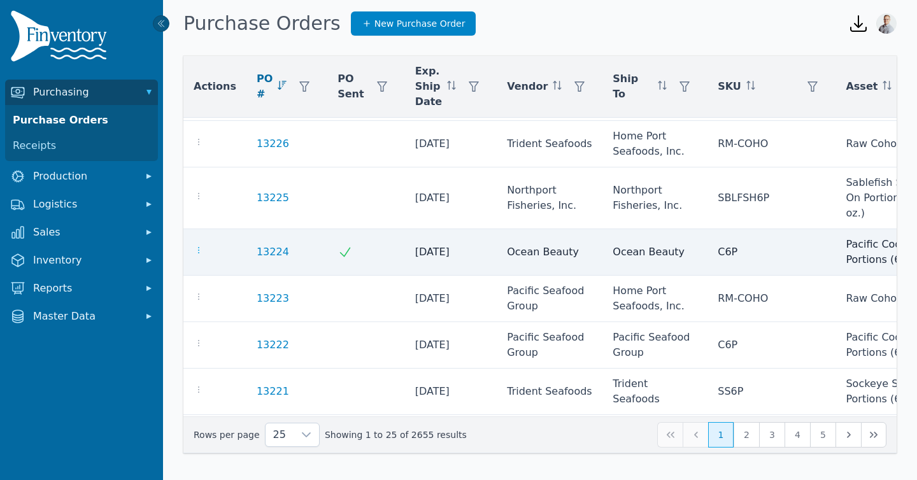
click at [199, 250] on icon "button" at bounding box center [199, 250] width 10 height 10
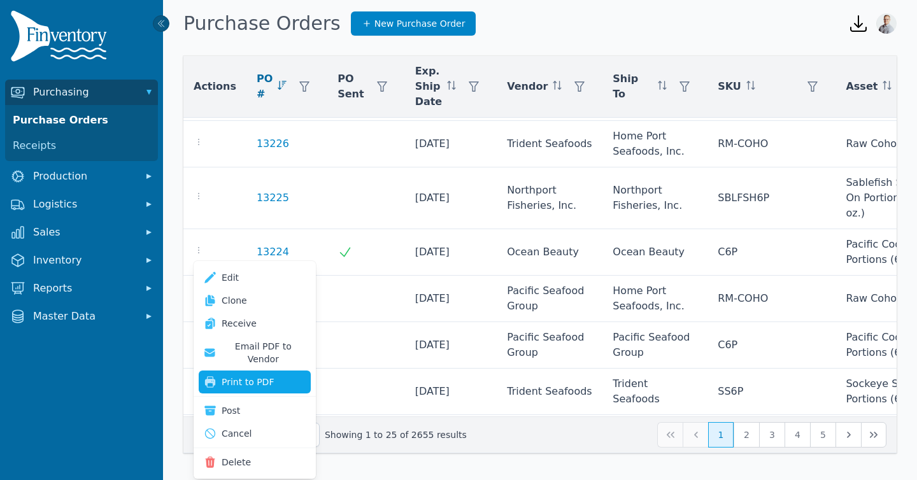
click at [239, 374] on button "Print to PDF" at bounding box center [255, 382] width 112 height 23
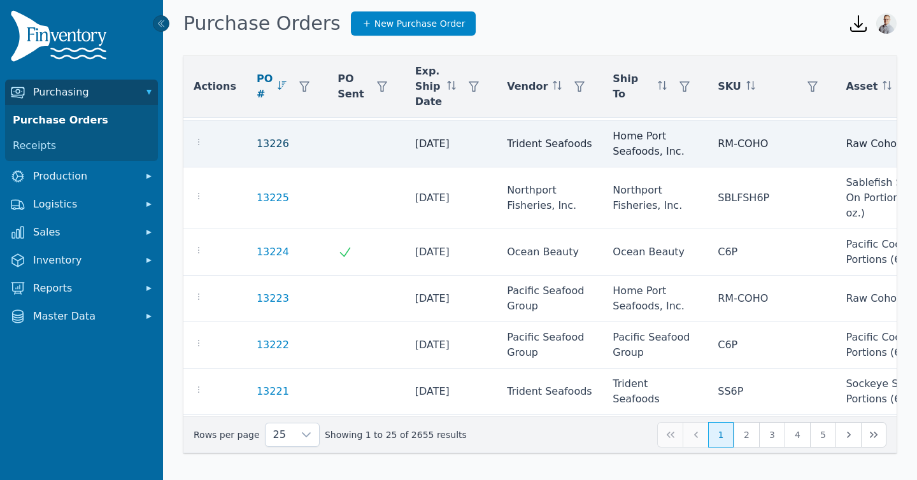
click at [258, 143] on link "13226" at bounding box center [273, 143] width 32 height 15
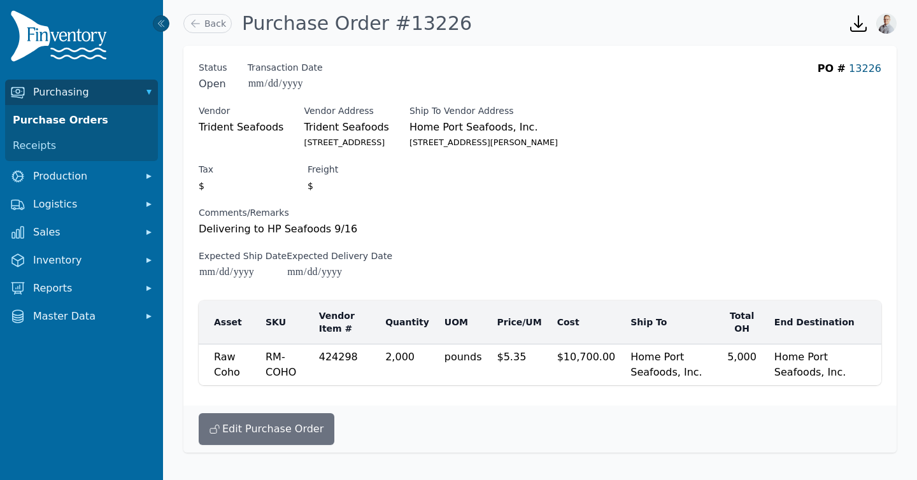
click at [865, 69] on link "13226" at bounding box center [865, 68] width 32 height 12
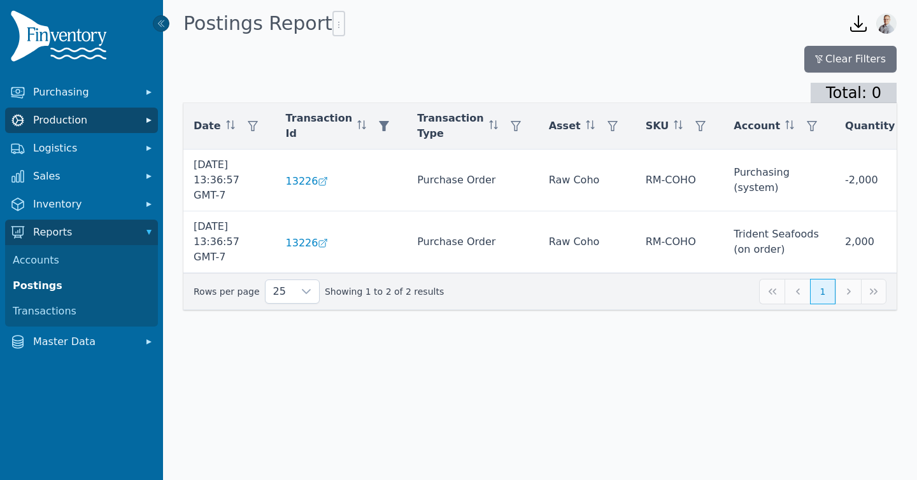
click at [71, 122] on span "Production" at bounding box center [84, 120] width 102 height 15
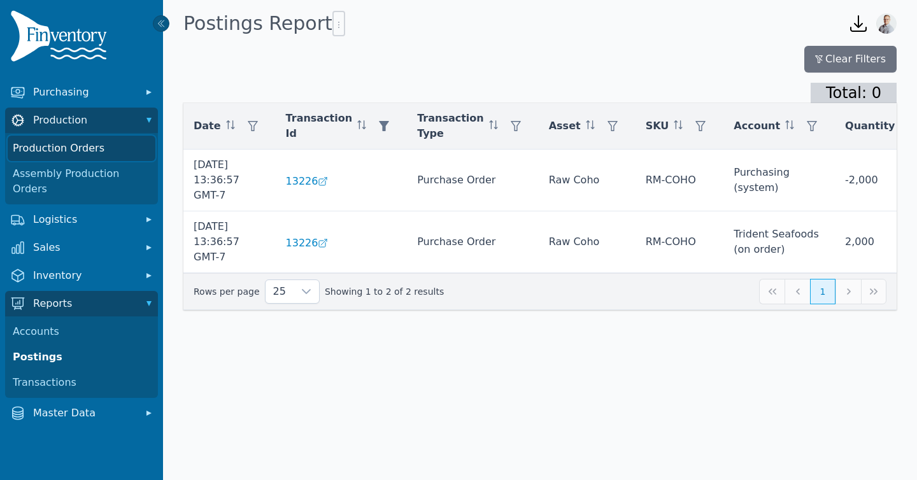
click at [56, 146] on link "Production Orders" at bounding box center [82, 148] width 148 height 25
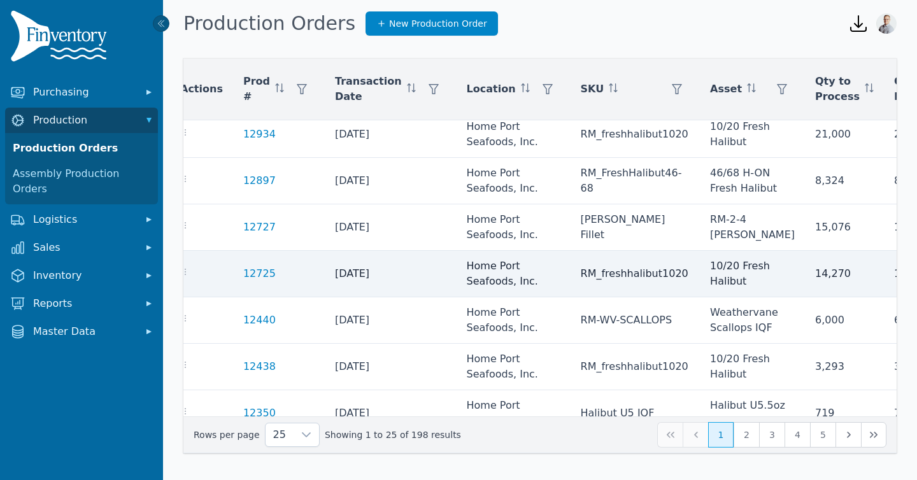
scroll to position [334, 0]
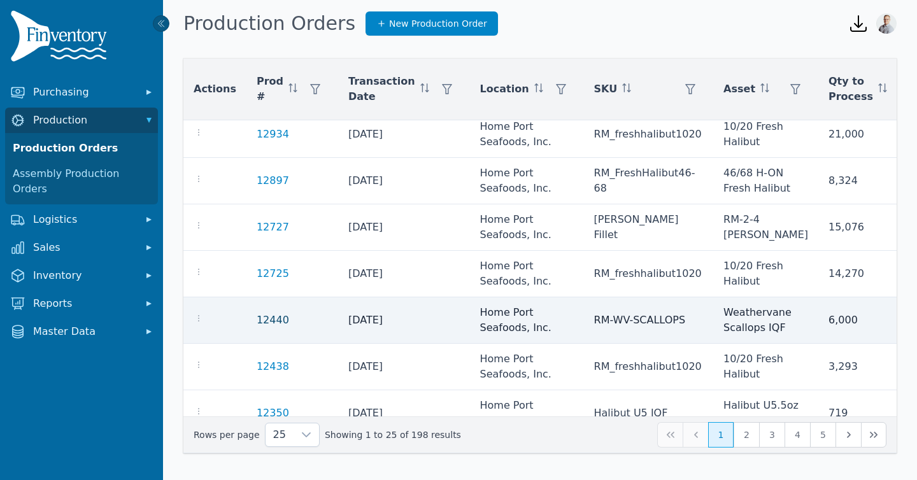
click at [261, 322] on link "12440" at bounding box center [273, 320] width 32 height 12
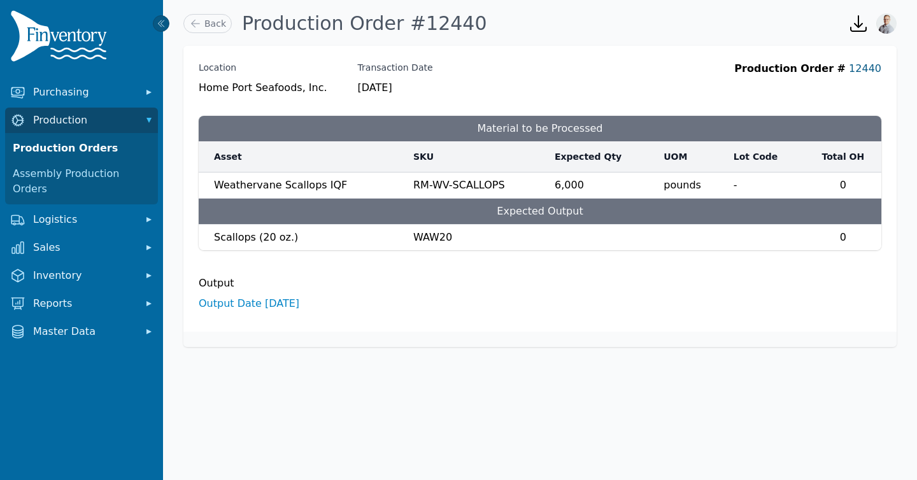
click at [860, 68] on link "12440" at bounding box center [865, 68] width 32 height 12
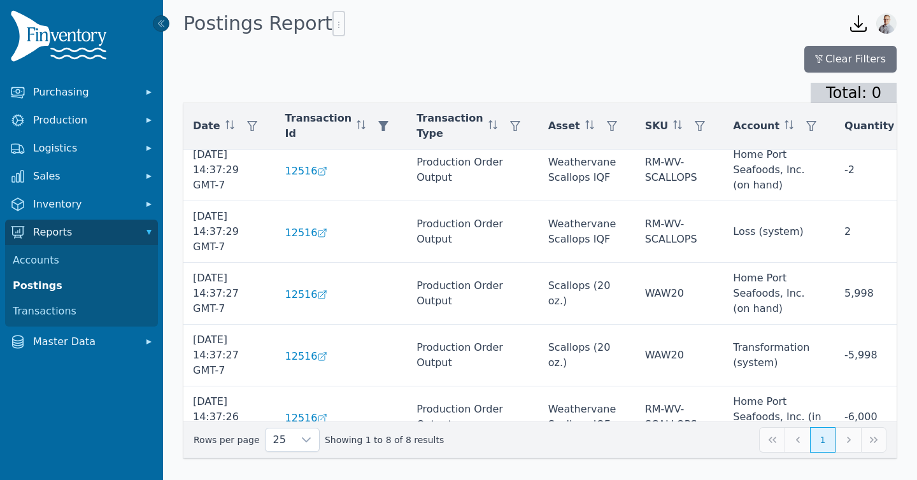
scroll to position [0, 1]
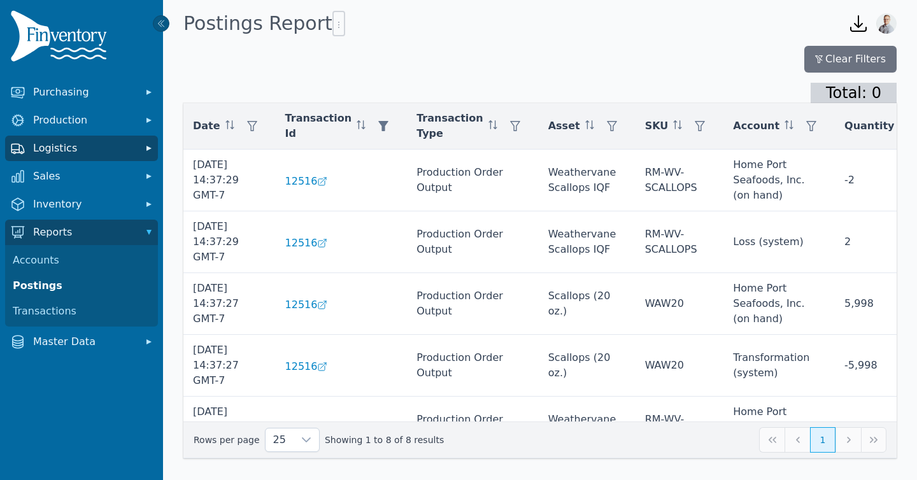
click at [59, 154] on span "Logistics" at bounding box center [84, 148] width 102 height 15
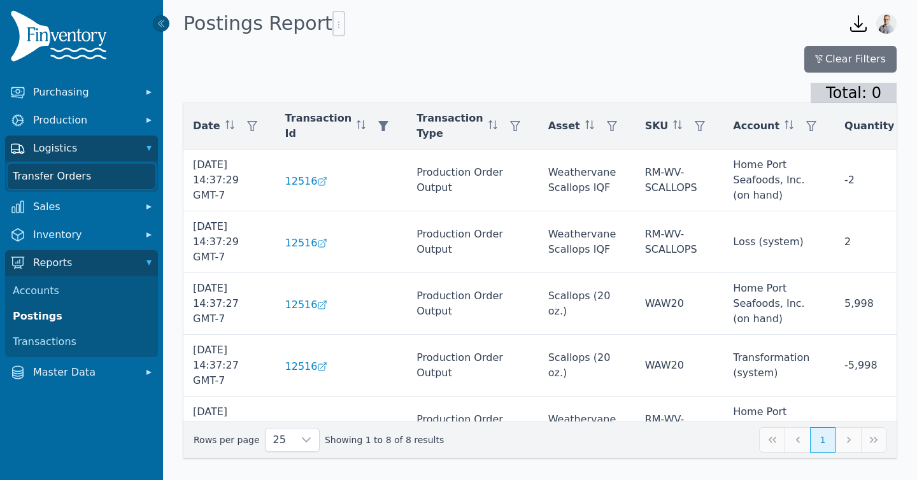
click at [57, 166] on link "Transfer Orders" at bounding box center [82, 176] width 148 height 25
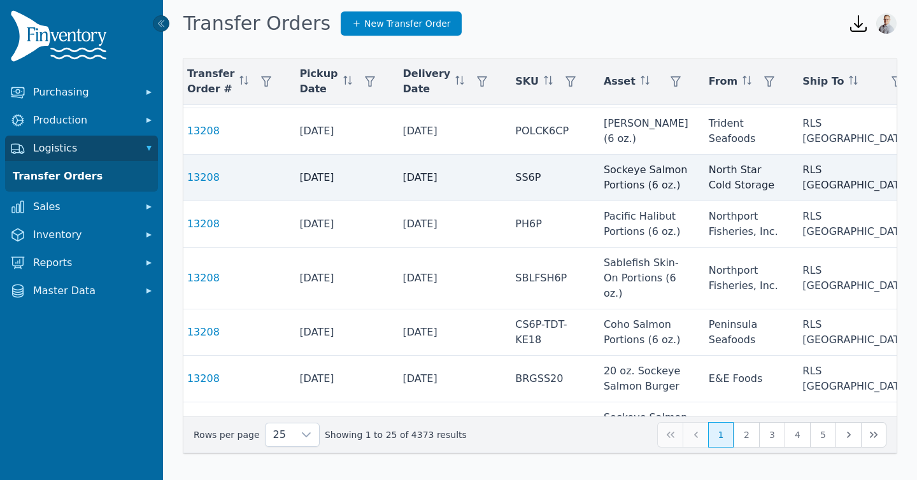
scroll to position [569, 0]
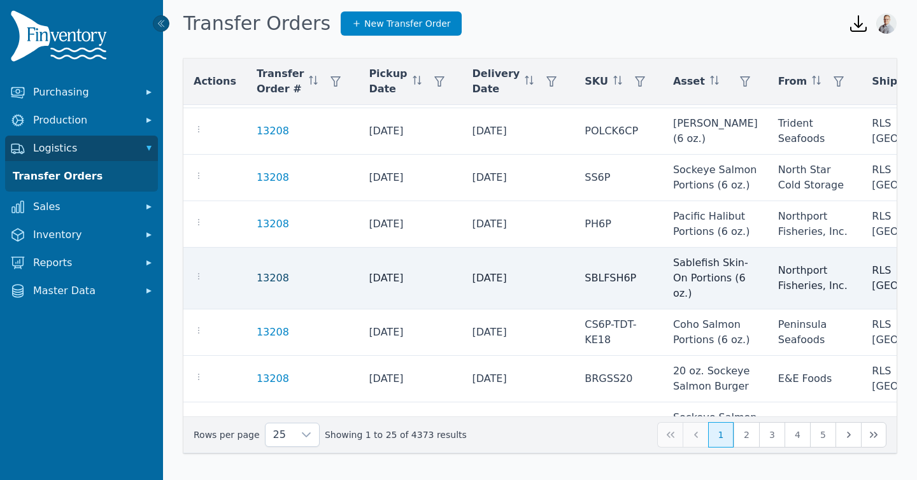
click at [276, 286] on link "13208" at bounding box center [273, 278] width 32 height 15
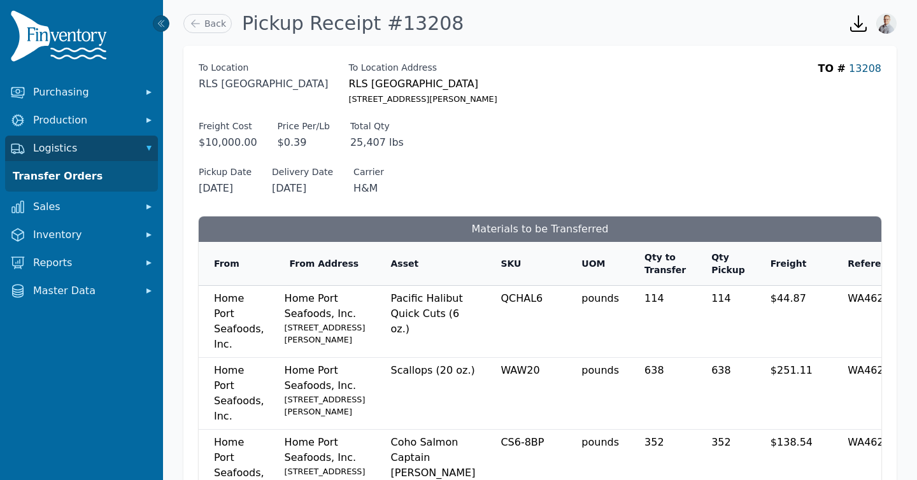
click at [868, 65] on link "13208" at bounding box center [865, 68] width 32 height 12
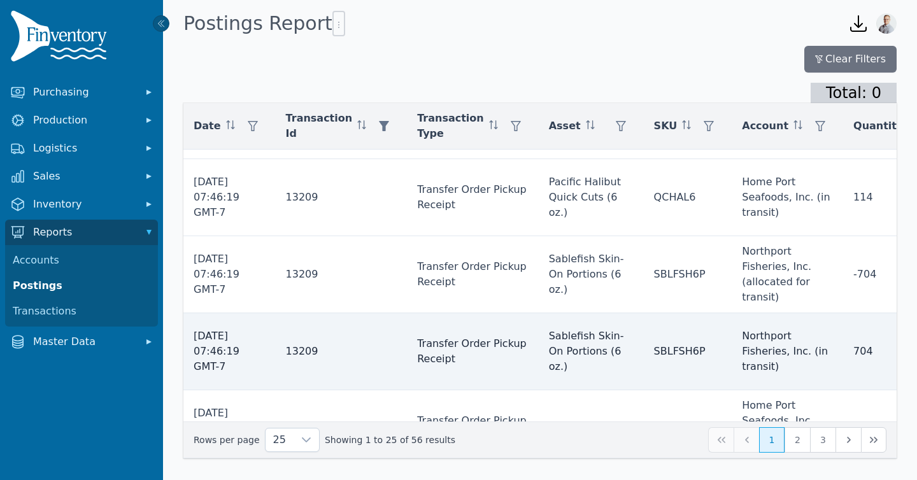
scroll to position [1516, 0]
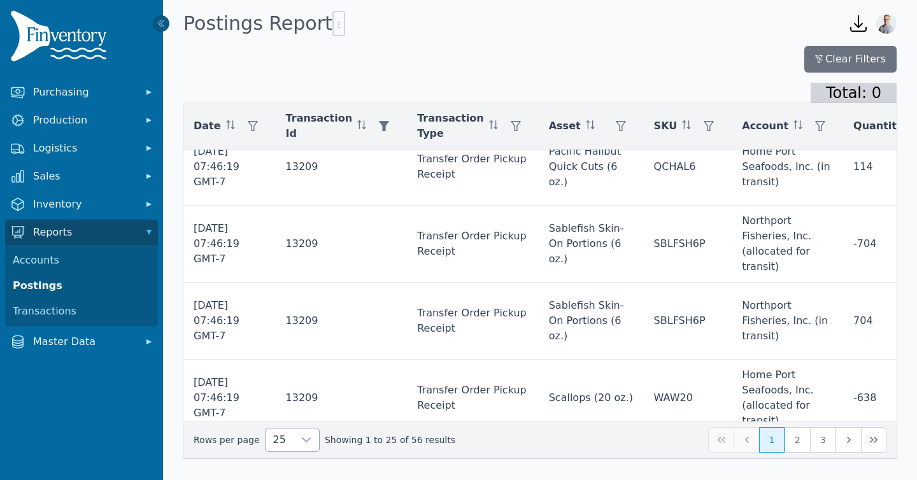
click at [301, 437] on icon at bounding box center [306, 440] width 10 height 10
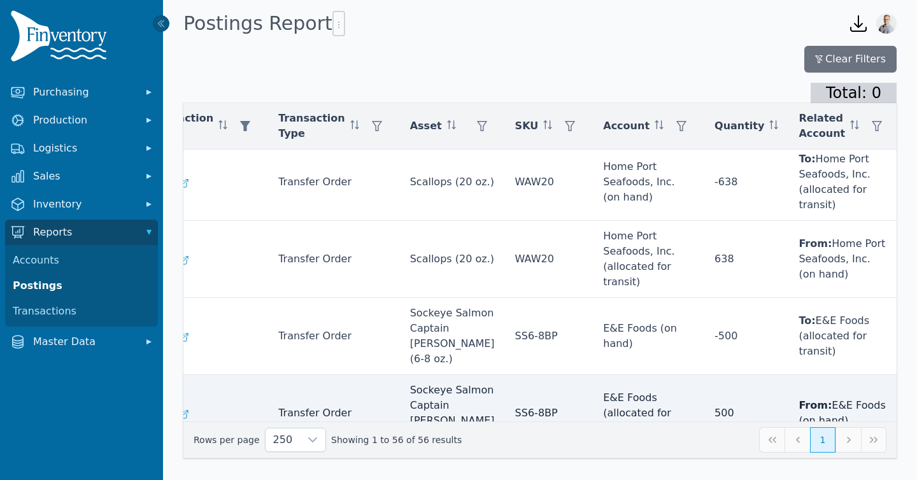
scroll to position [3767, 141]
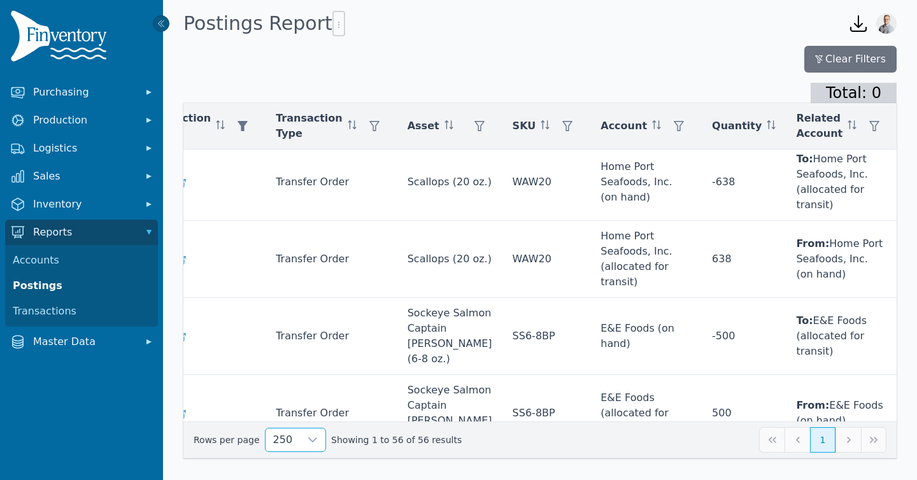
click at [59, 38] on img at bounding box center [61, 38] width 102 height 57
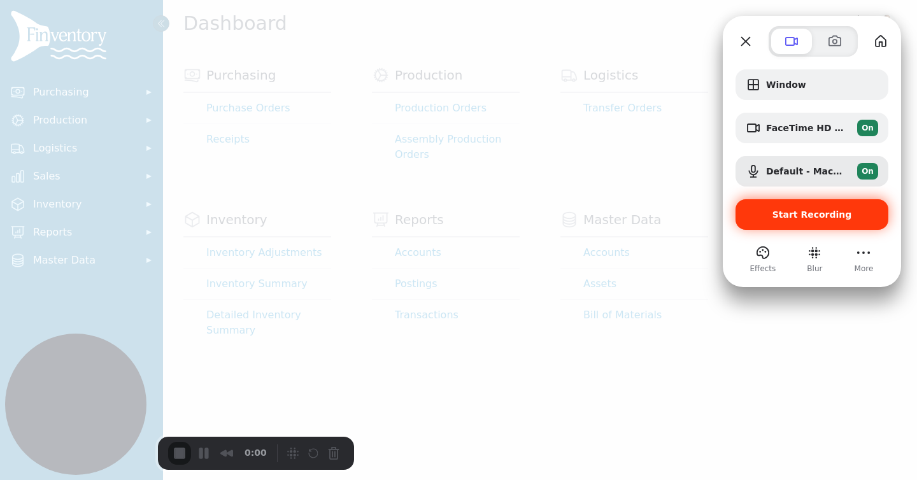
click at [758, 207] on div "Start Recording" at bounding box center [811, 214] width 153 height 31
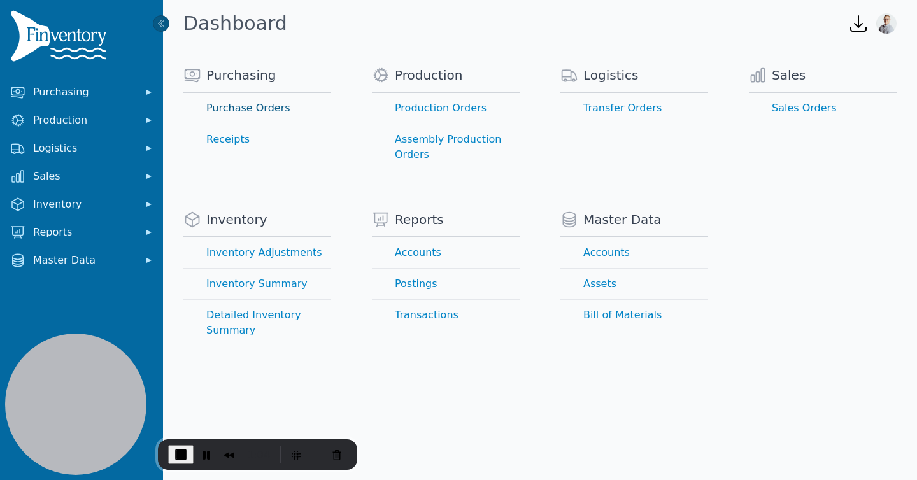
click at [249, 112] on link "Purchase Orders" at bounding box center [257, 108] width 148 height 31
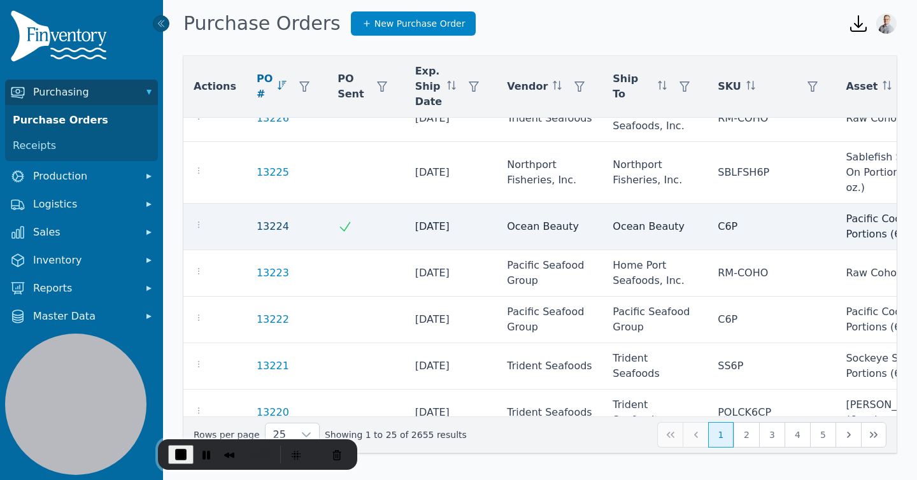
scroll to position [308, 0]
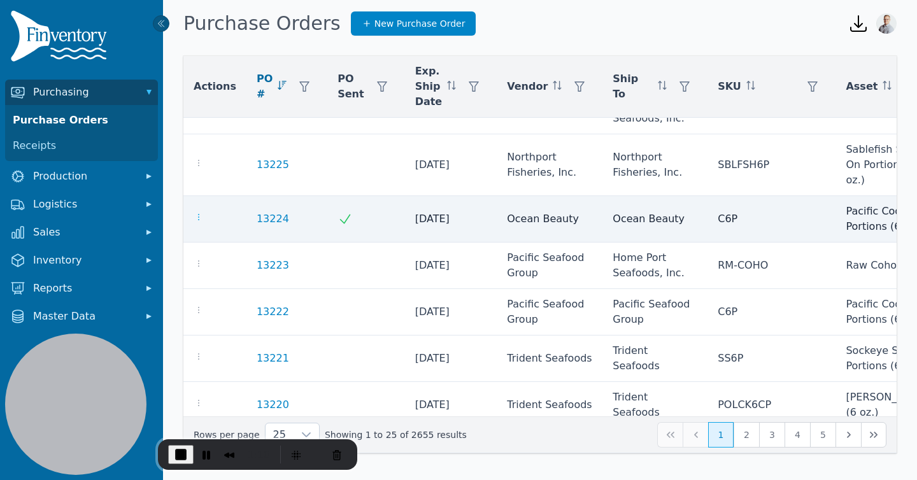
click at [195, 218] on icon "button" at bounding box center [199, 217] width 10 height 10
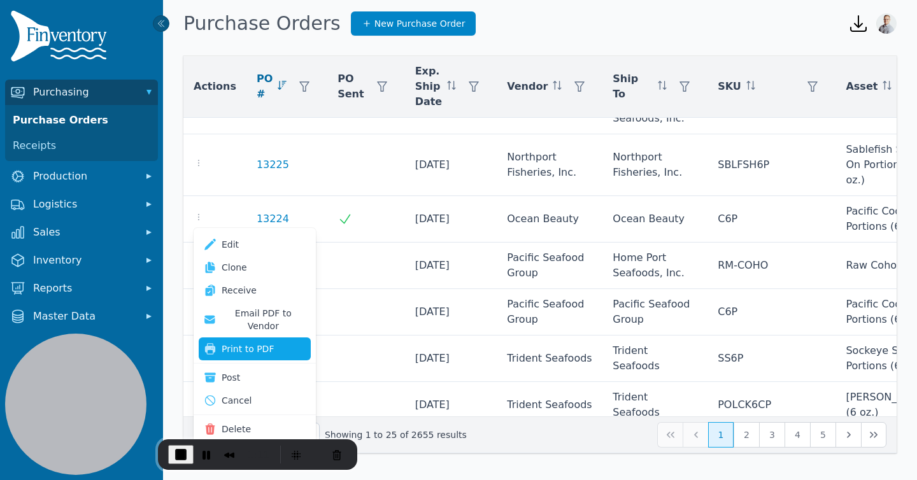
click at [223, 337] on button "Print to PDF" at bounding box center [255, 348] width 112 height 23
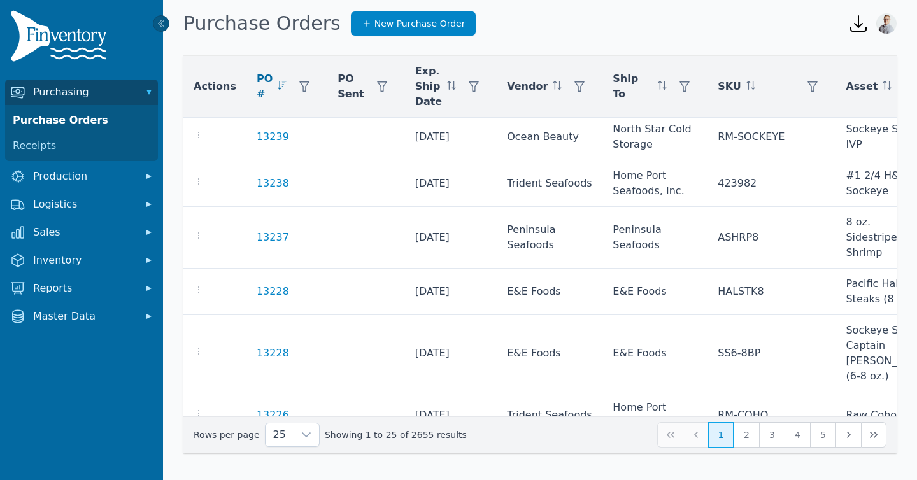
scroll to position [0, 0]
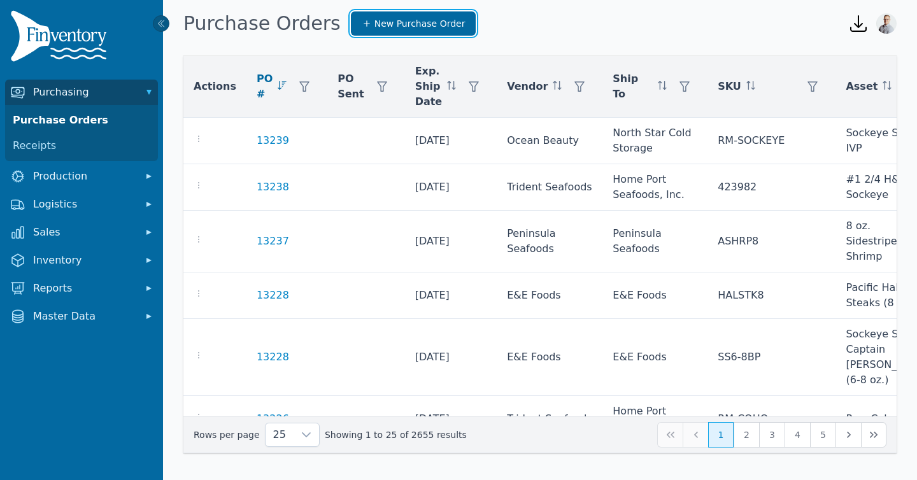
click at [379, 26] on span "New Purchase Order" at bounding box center [419, 23] width 91 height 13
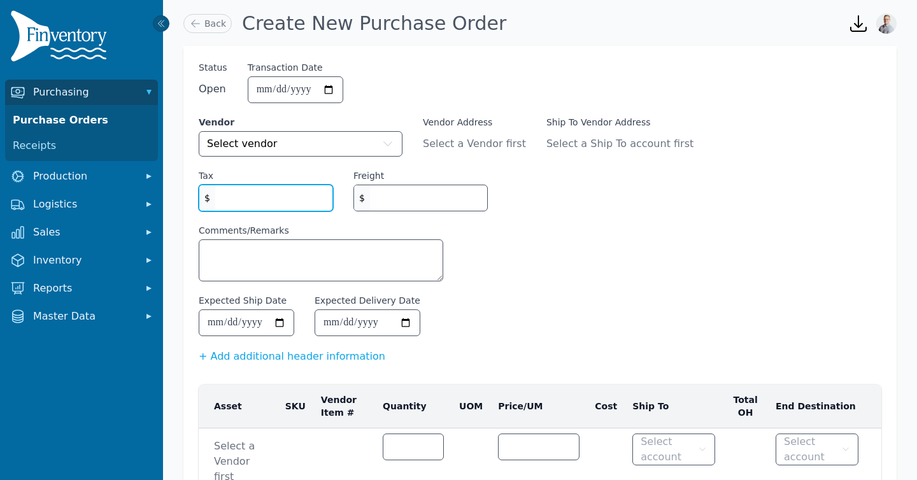
click at [295, 201] on input "Tax" at bounding box center [273, 197] width 117 height 25
type input "*"
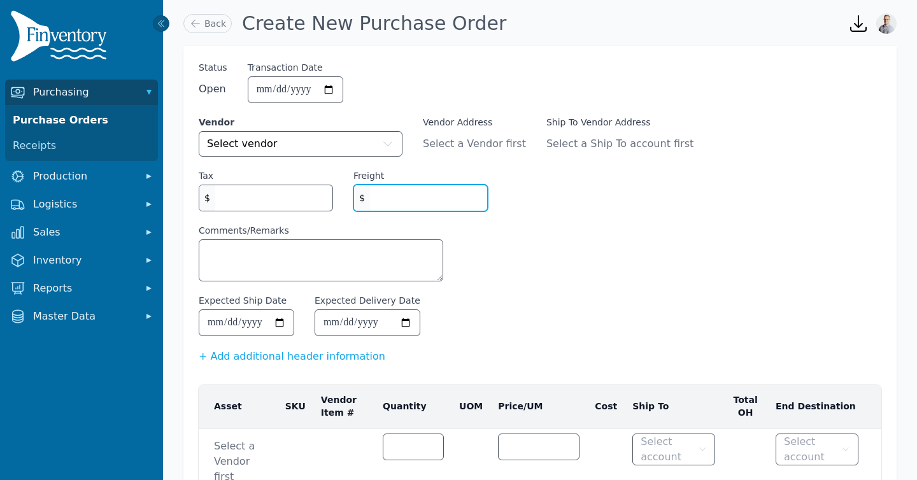
click at [403, 205] on input "Freight" at bounding box center [428, 197] width 117 height 25
type input "*"
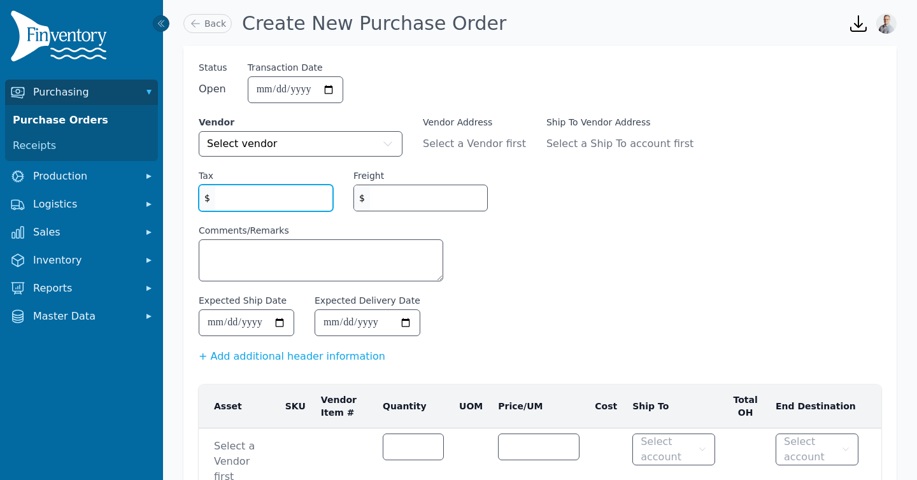
click at [242, 191] on input "*" at bounding box center [273, 197] width 117 height 25
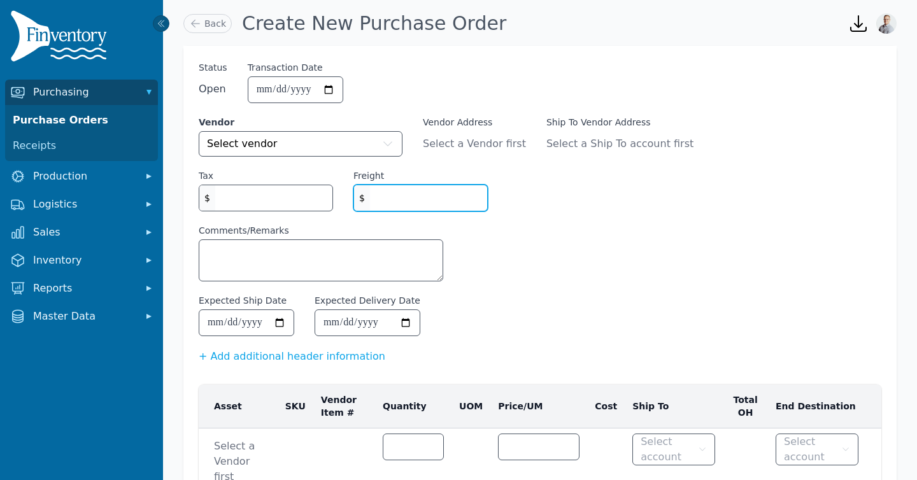
click at [393, 198] on input "Freight" at bounding box center [428, 197] width 117 height 25
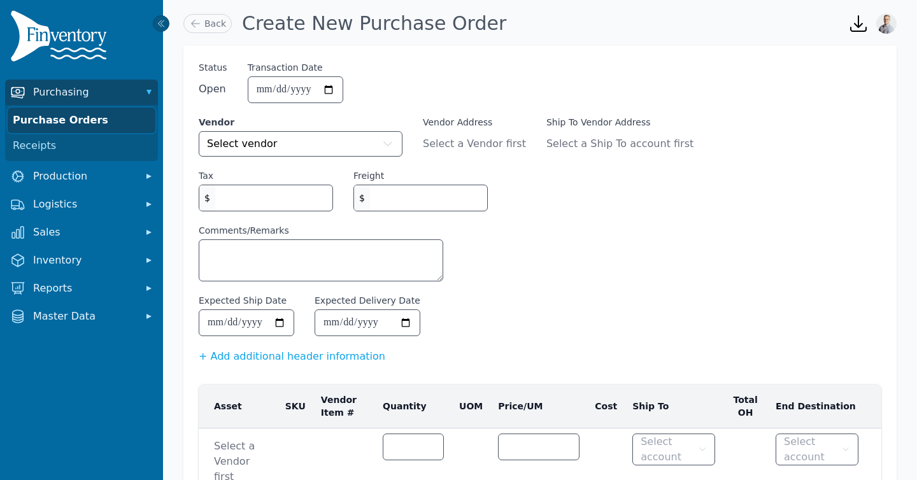
click at [36, 123] on link "Purchase Orders" at bounding box center [82, 120] width 148 height 25
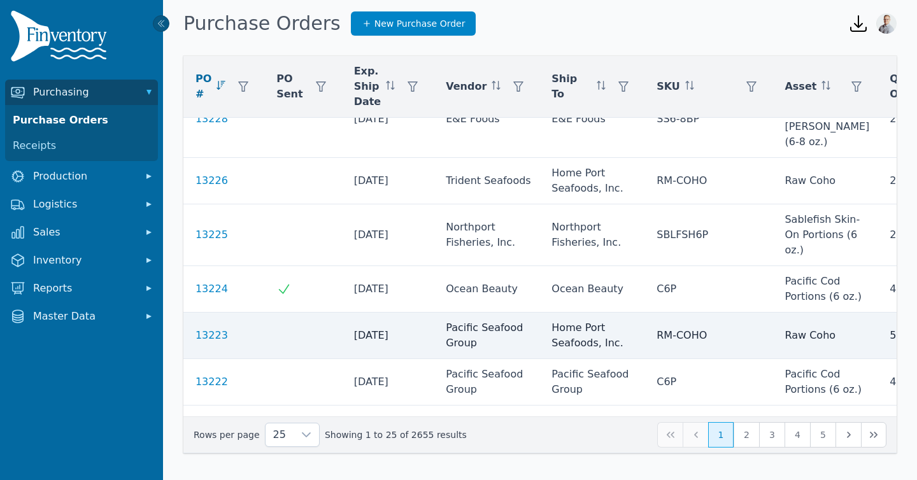
scroll to position [238, 0]
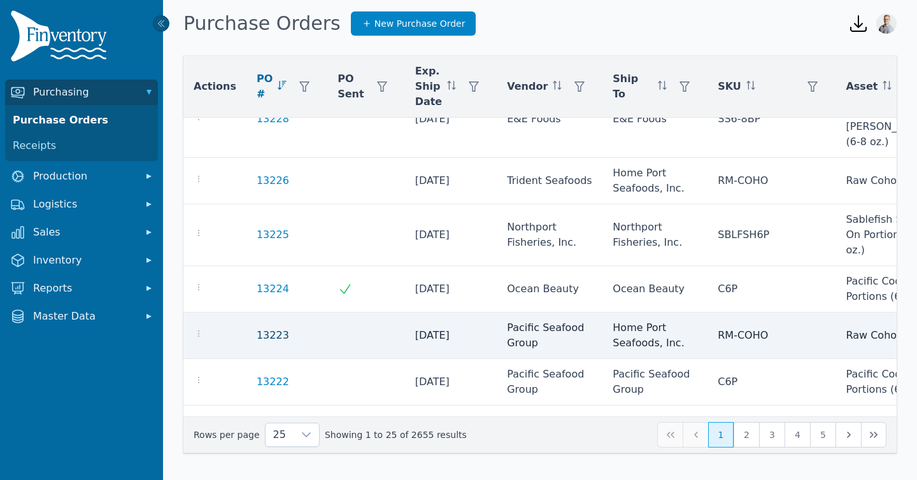
click at [266, 335] on link "13223" at bounding box center [273, 335] width 32 height 15
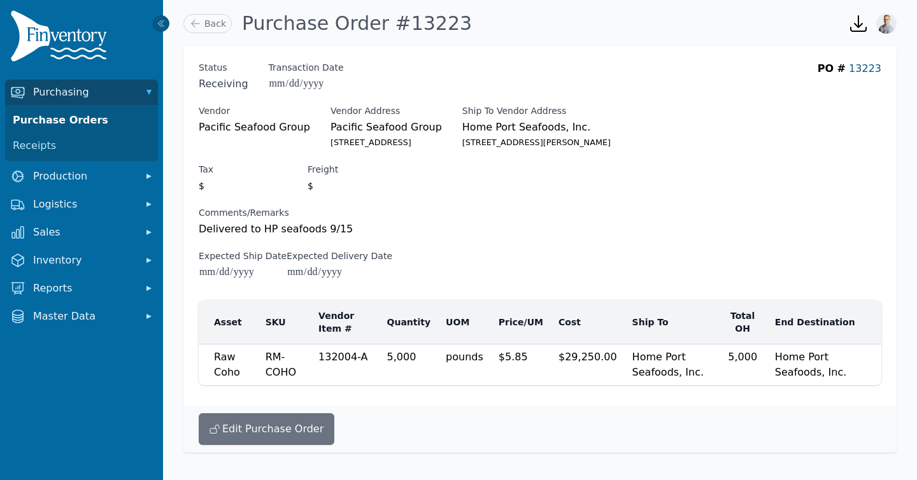
click at [864, 70] on link "13223" at bounding box center [865, 68] width 32 height 12
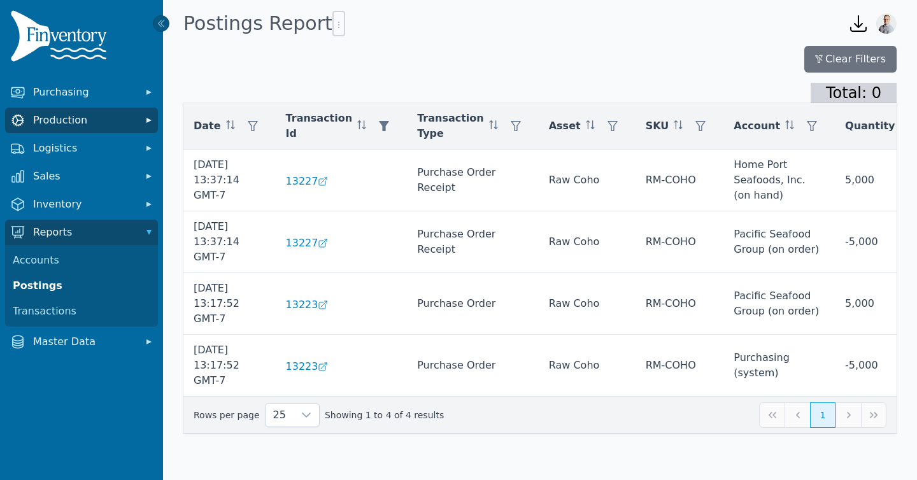
click at [59, 115] on span "Production" at bounding box center [84, 120] width 102 height 15
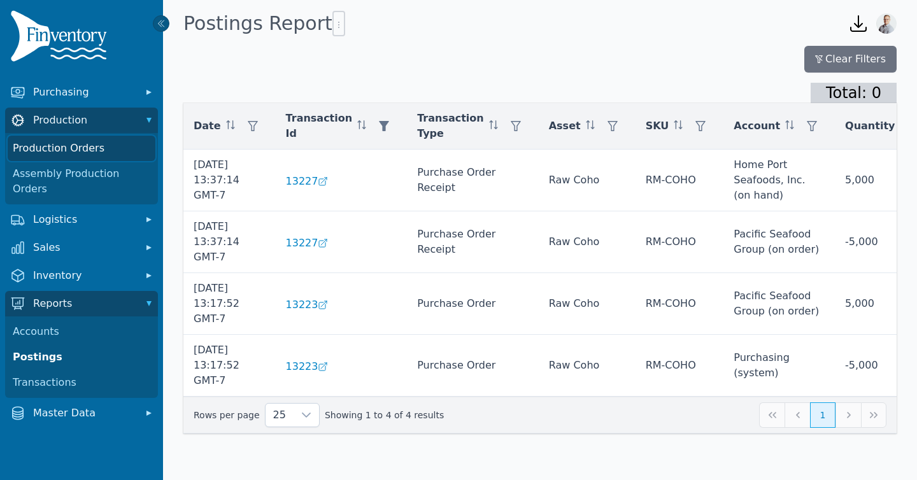
click at [62, 150] on link "Production Orders" at bounding box center [82, 148] width 148 height 25
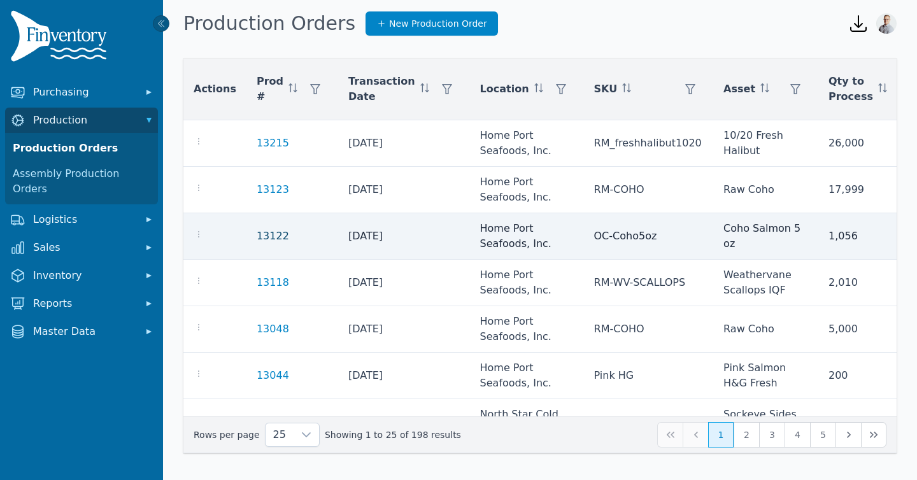
click at [258, 238] on link "13122" at bounding box center [273, 236] width 32 height 12
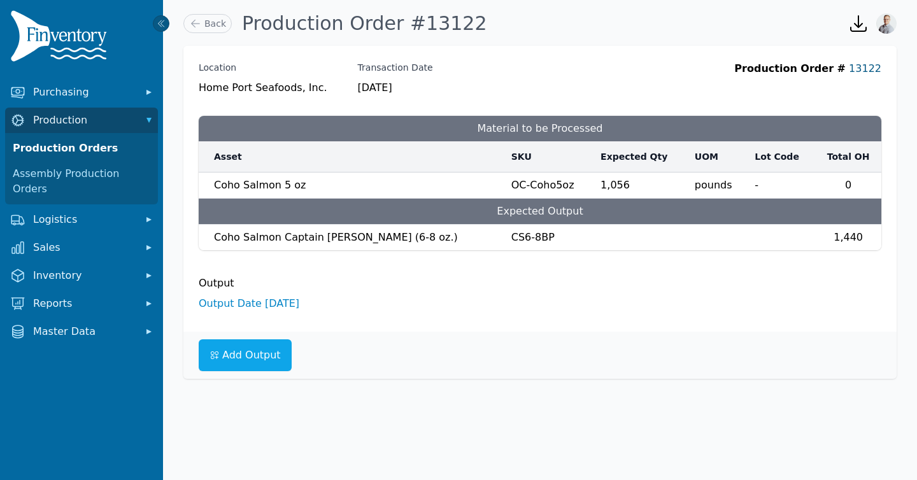
click at [877, 68] on link "13122" at bounding box center [865, 68] width 32 height 12
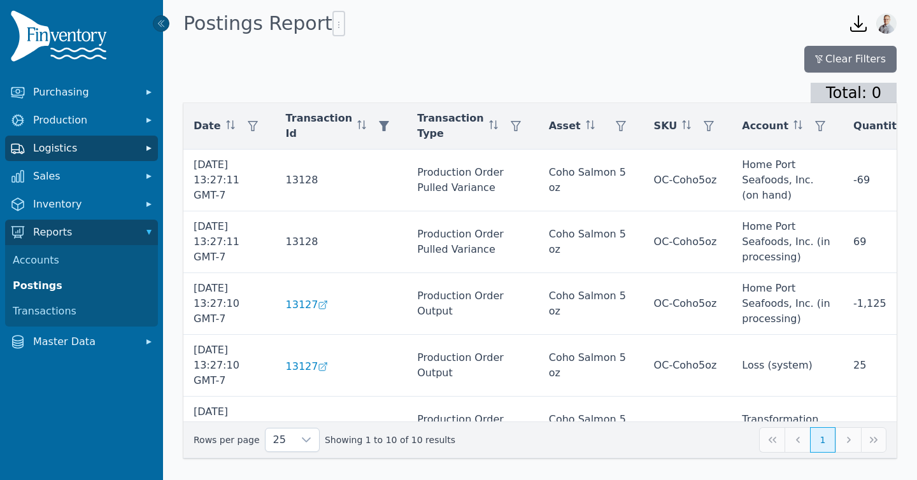
click at [45, 141] on span "Logistics" at bounding box center [84, 148] width 102 height 15
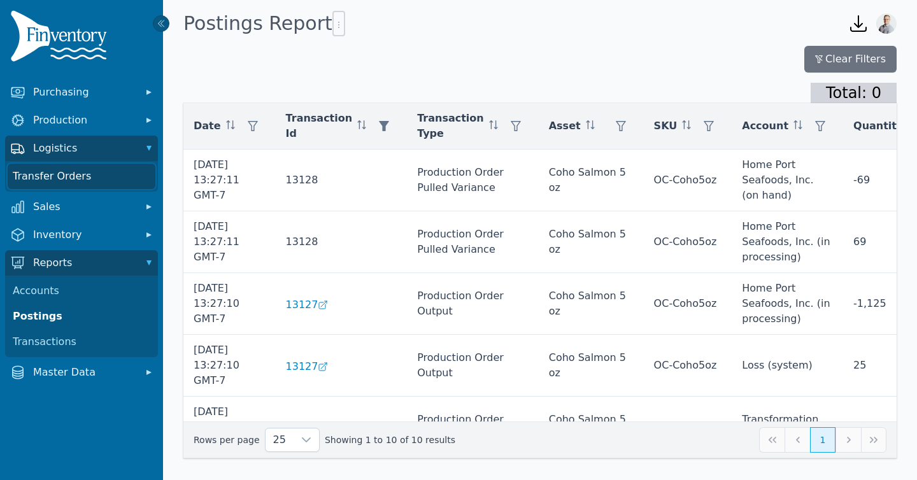
click at [66, 181] on link "Transfer Orders" at bounding box center [82, 176] width 148 height 25
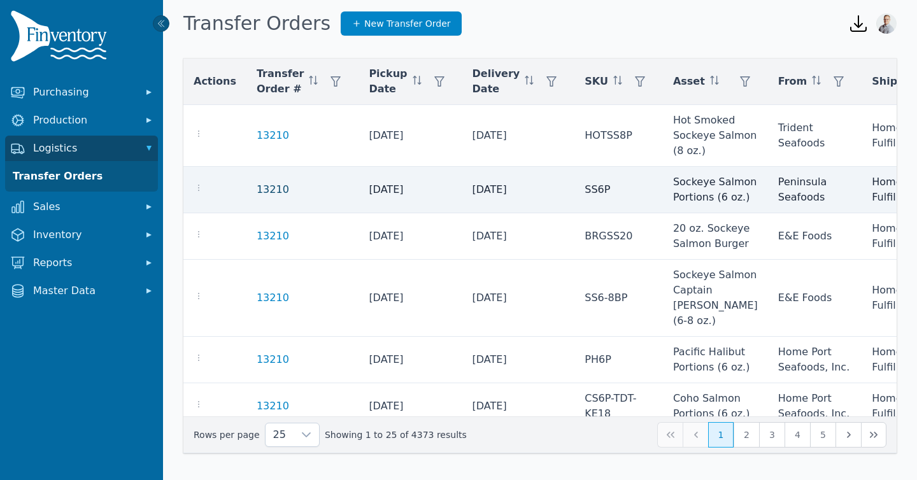
click at [265, 197] on link "13210" at bounding box center [273, 189] width 32 height 15
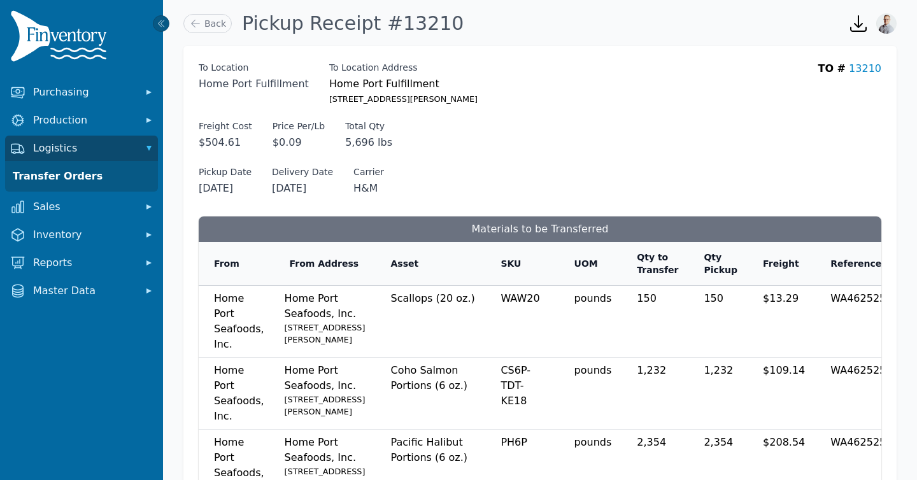
click at [874, 75] on div "TO # 13210" at bounding box center [850, 84] width 64 height 46
click at [873, 70] on link "13210" at bounding box center [865, 68] width 32 height 12
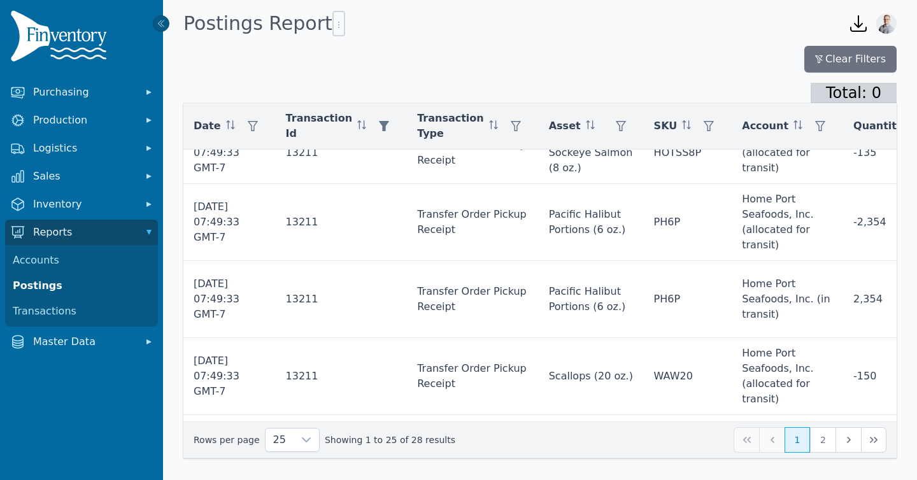
scroll to position [381, 0]
click at [81, 51] on img at bounding box center [61, 38] width 102 height 57
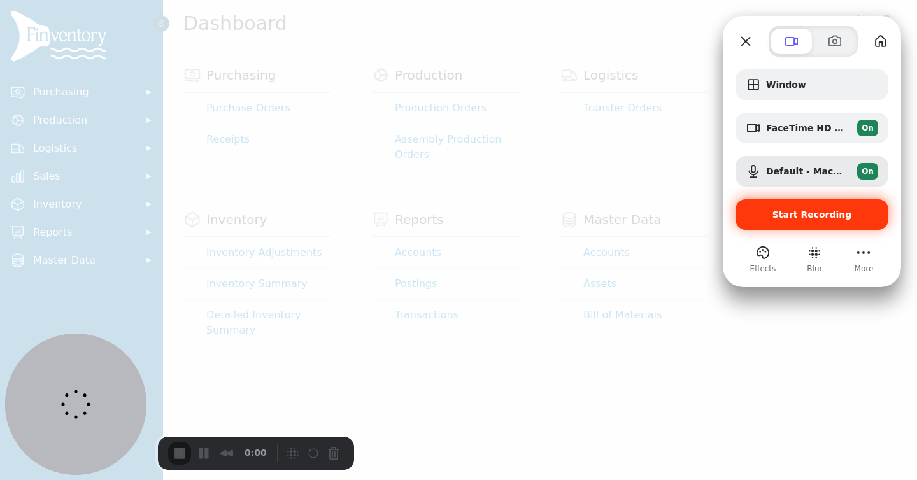
click at [761, 214] on span "Start Recording" at bounding box center [811, 214] width 132 height 10
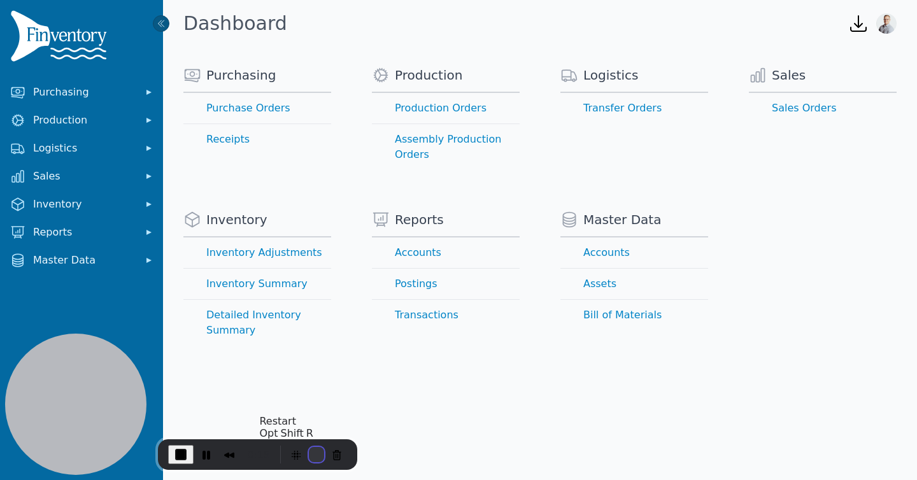
click at [311, 454] on button "Restart Recording" at bounding box center [316, 454] width 15 height 15
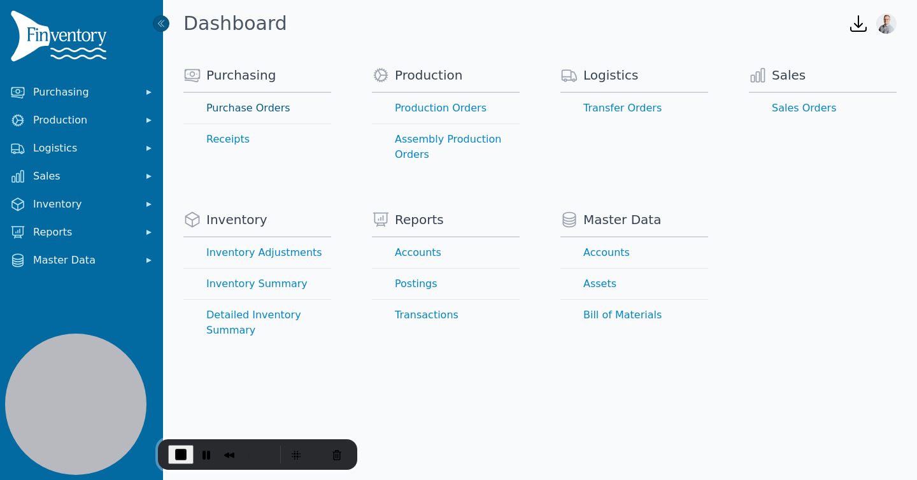
click at [241, 106] on link "Purchase Orders" at bounding box center [257, 108] width 148 height 31
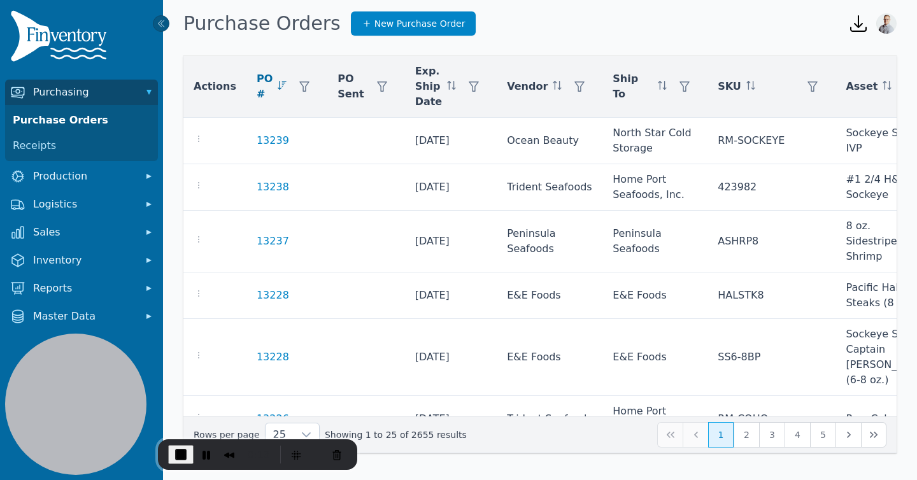
click at [62, 23] on img at bounding box center [61, 38] width 102 height 57
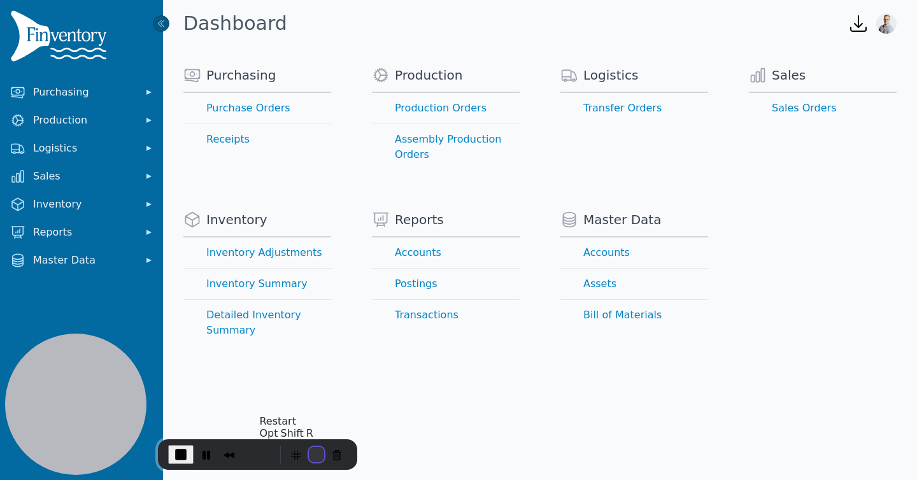
click at [311, 451] on button "Restart Recording" at bounding box center [316, 454] width 15 height 15
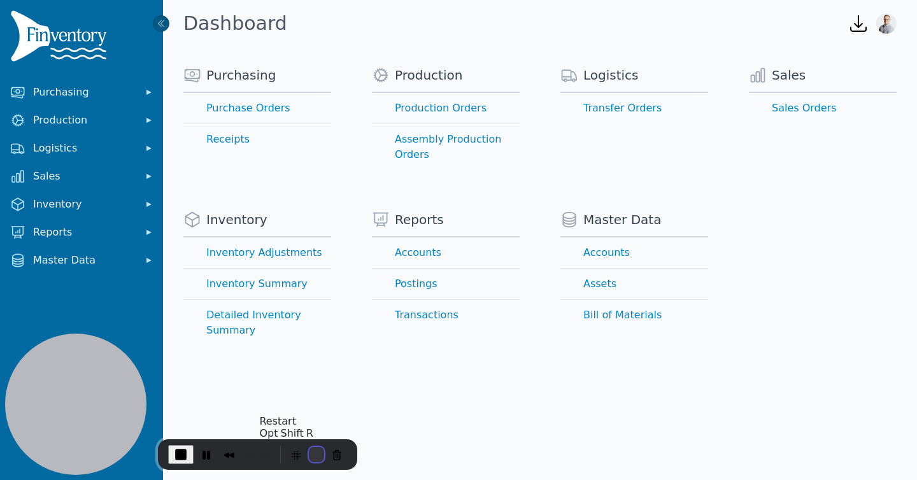
click at [311, 458] on button "Restart Recording" at bounding box center [316, 454] width 15 height 15
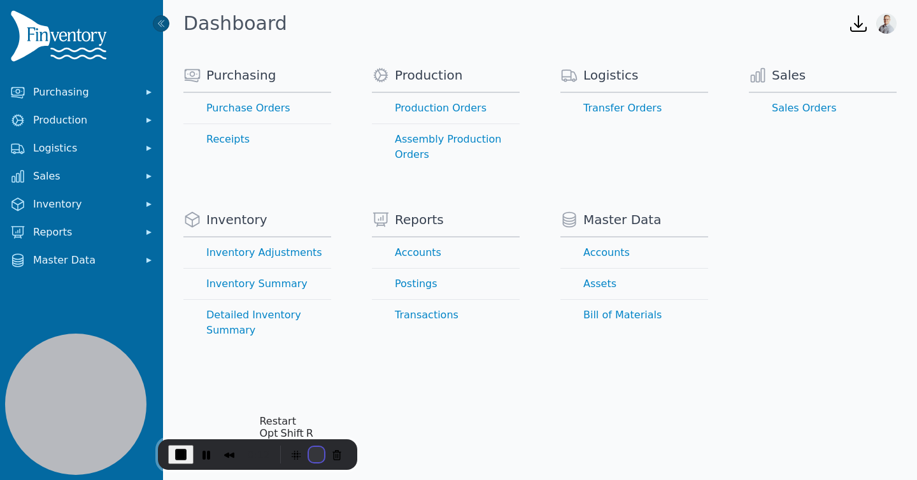
click at [309, 453] on button "Restart Recording" at bounding box center [316, 454] width 15 height 15
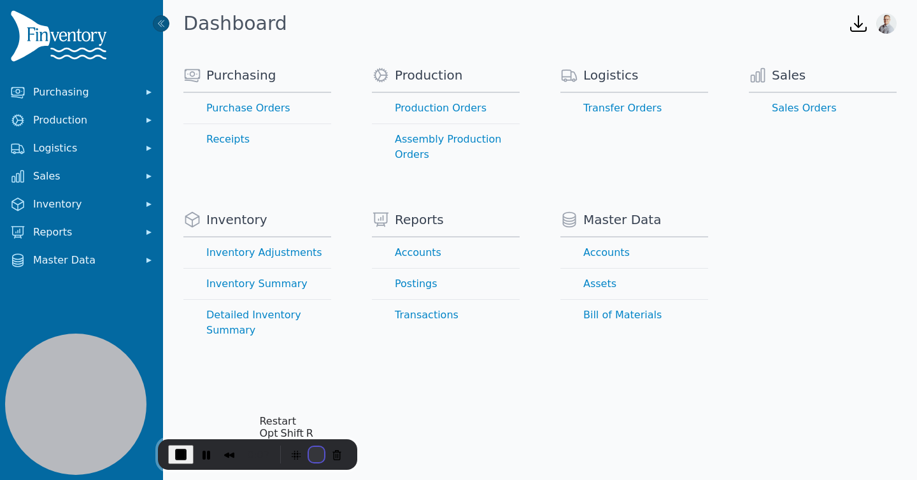
click at [316, 455] on button "Restart Recording" at bounding box center [316, 454] width 15 height 15
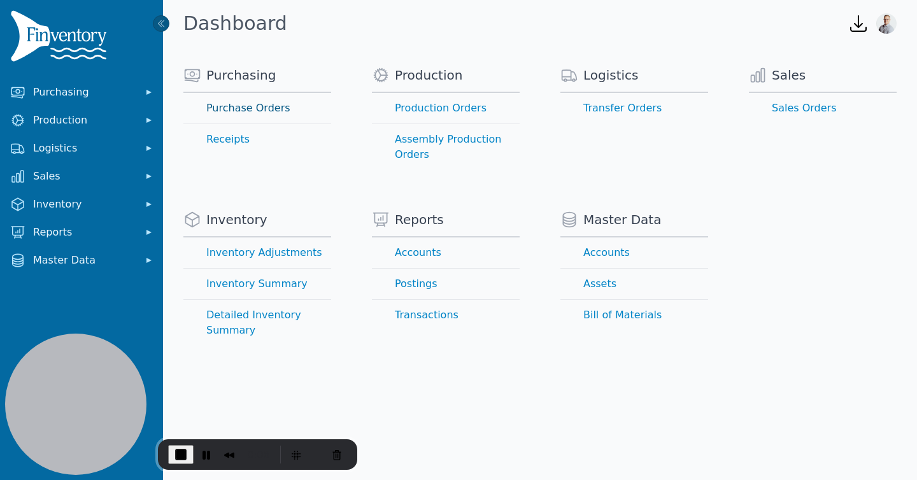
click at [235, 108] on link "Purchase Orders" at bounding box center [257, 108] width 148 height 31
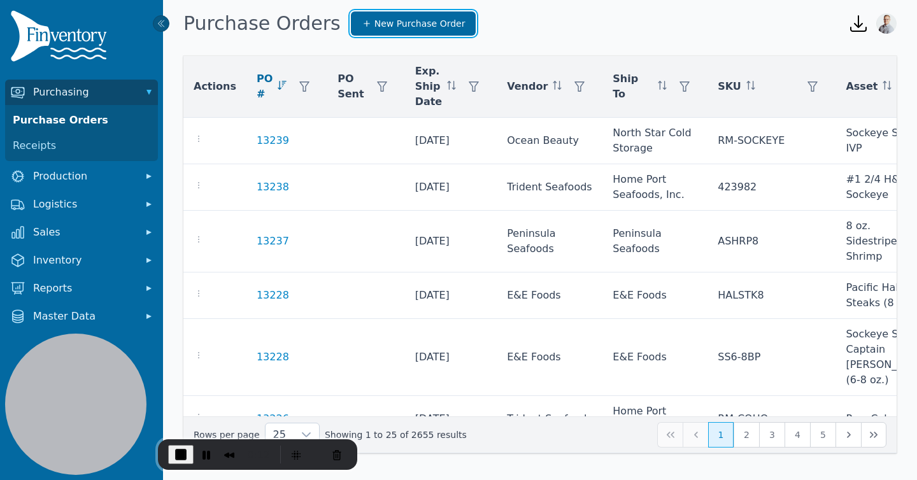
click at [387, 22] on span "New Purchase Order" at bounding box center [419, 23] width 91 height 13
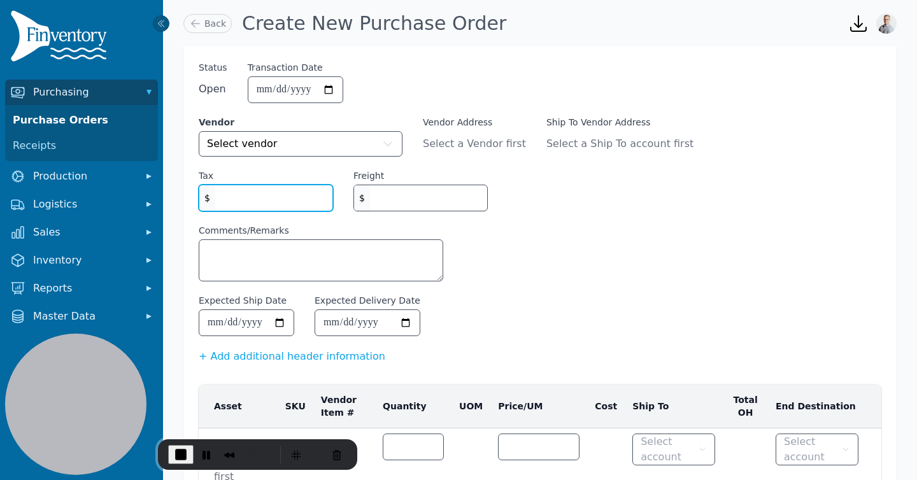
click at [269, 203] on input "Tax" at bounding box center [273, 197] width 117 height 25
type input "*"
click at [213, 19] on link "Back" at bounding box center [207, 23] width 48 height 19
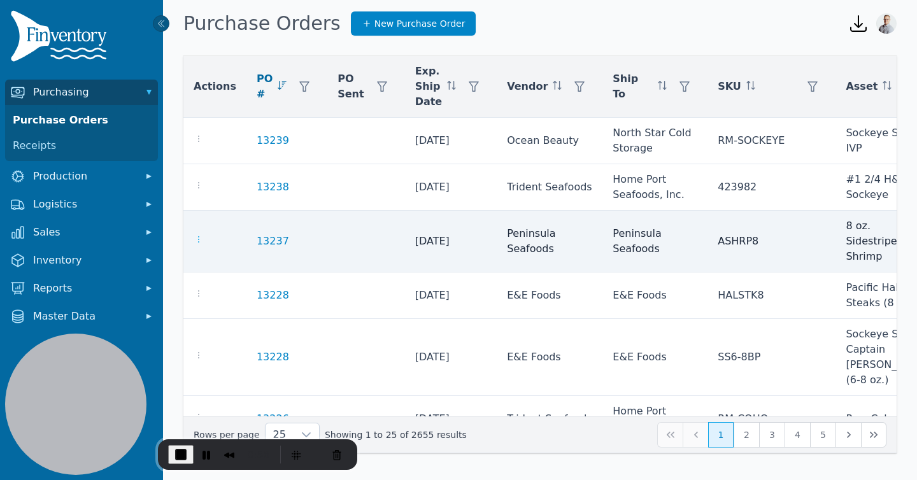
click at [201, 239] on icon "button" at bounding box center [199, 239] width 10 height 10
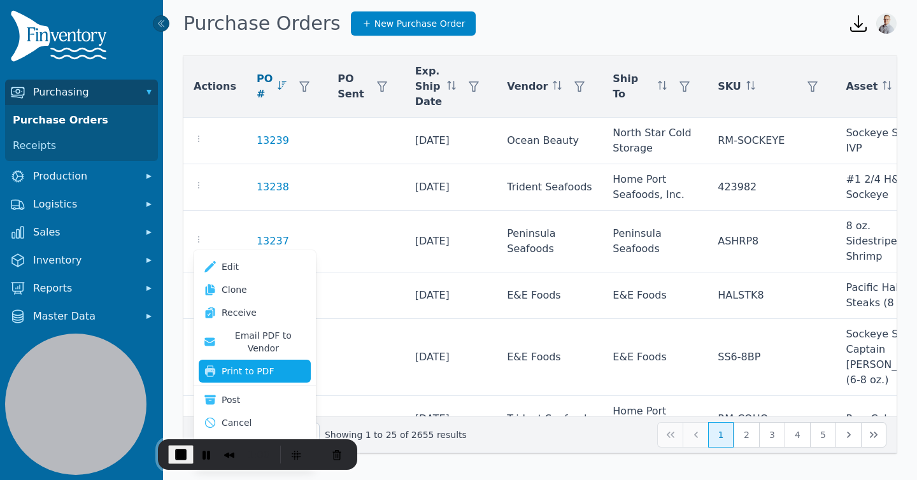
click at [241, 360] on button "Print to PDF" at bounding box center [255, 371] width 112 height 23
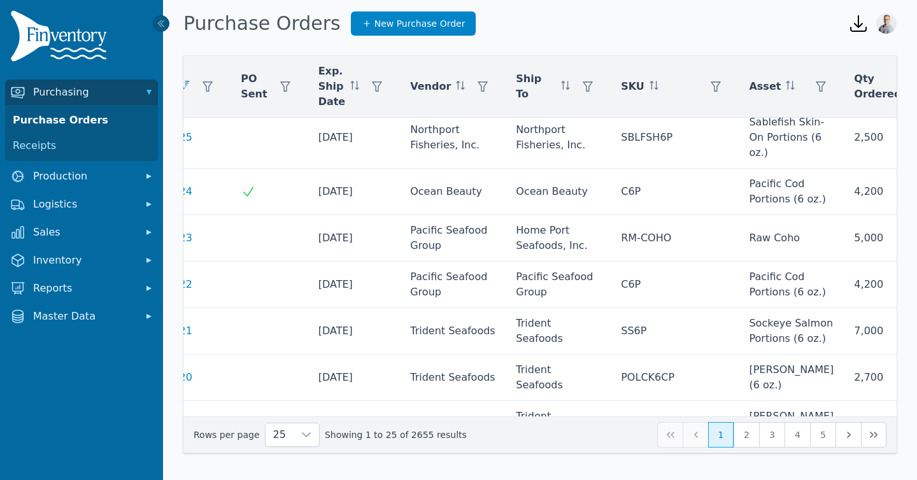
scroll to position [335, 0]
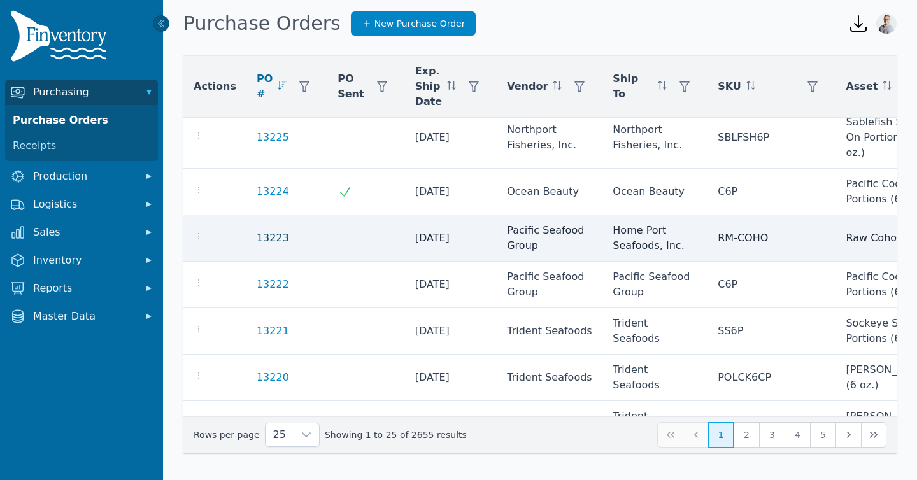
click at [261, 237] on link "13223" at bounding box center [273, 237] width 32 height 15
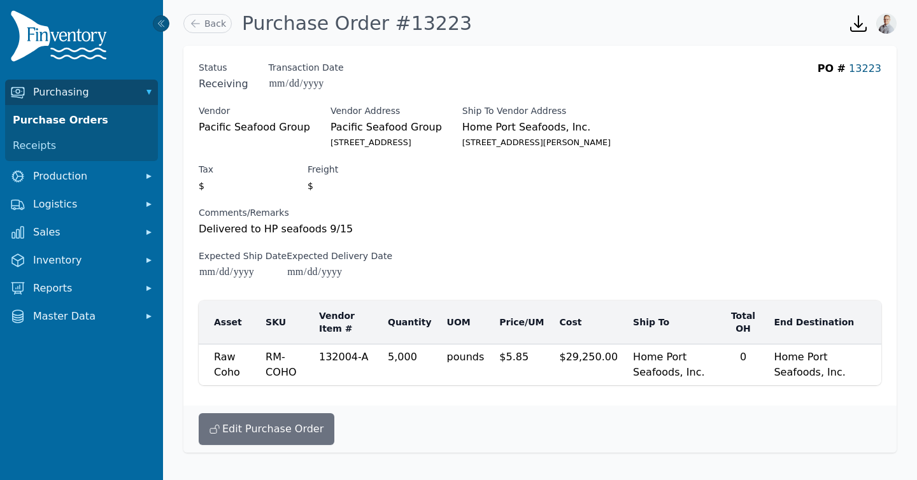
click at [864, 69] on link "13223" at bounding box center [865, 68] width 32 height 12
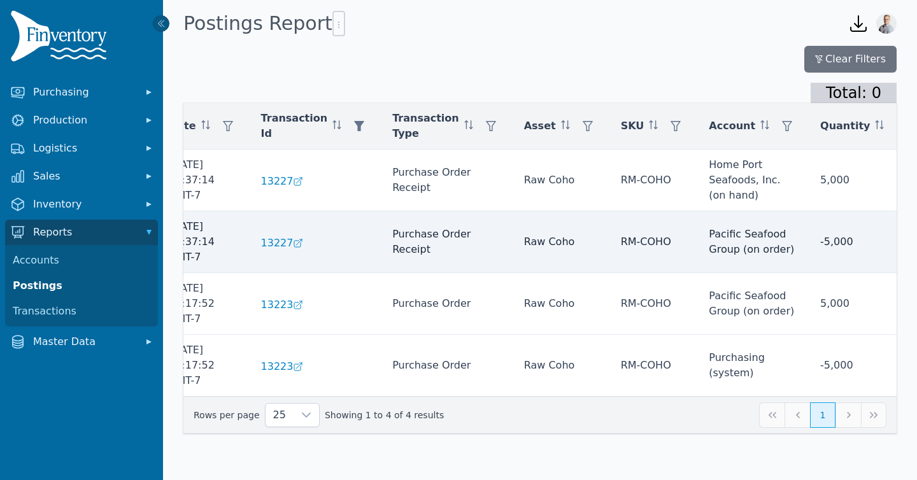
scroll to position [0, 155]
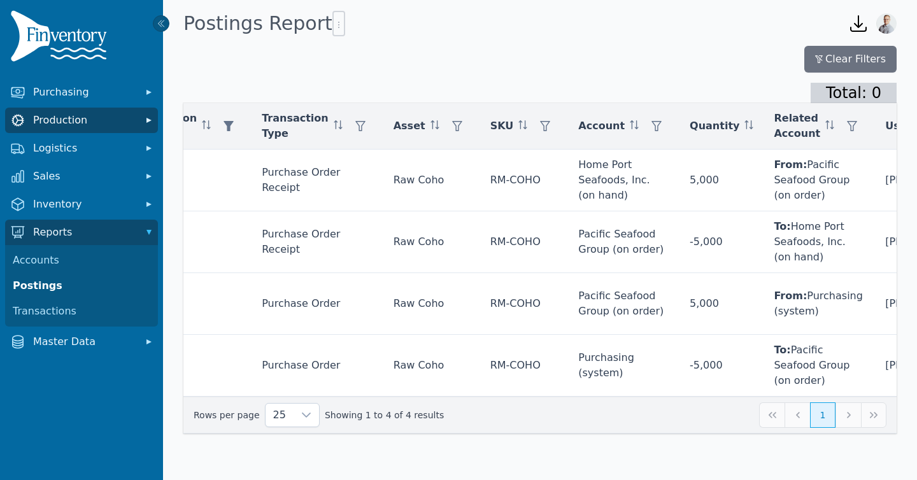
click at [66, 122] on span "Production" at bounding box center [84, 120] width 102 height 15
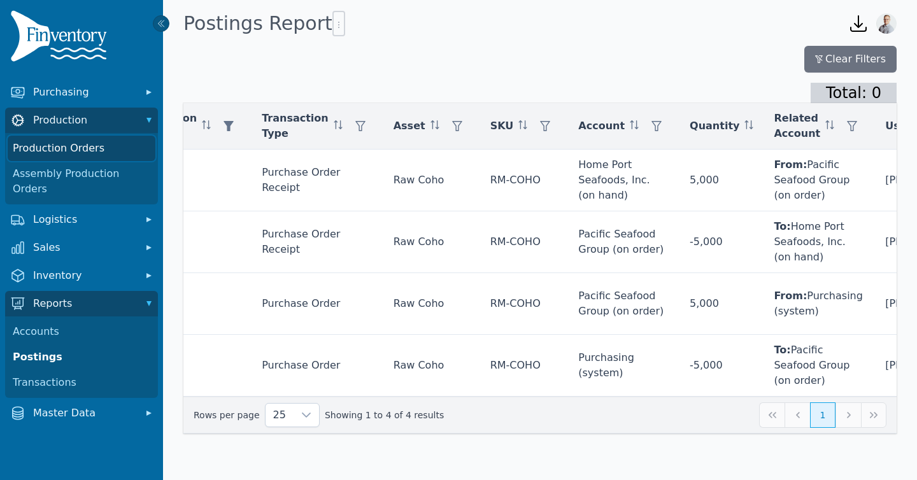
click at [53, 155] on link "Production Orders" at bounding box center [82, 148] width 148 height 25
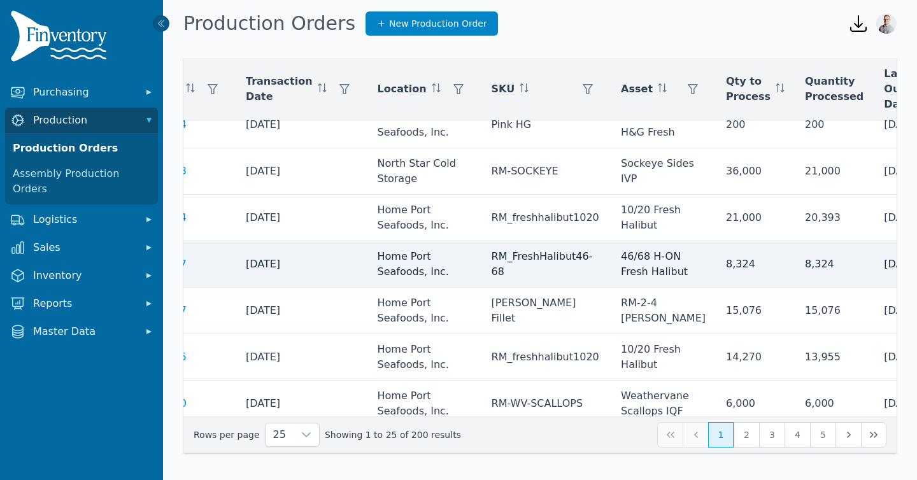
scroll to position [344, 0]
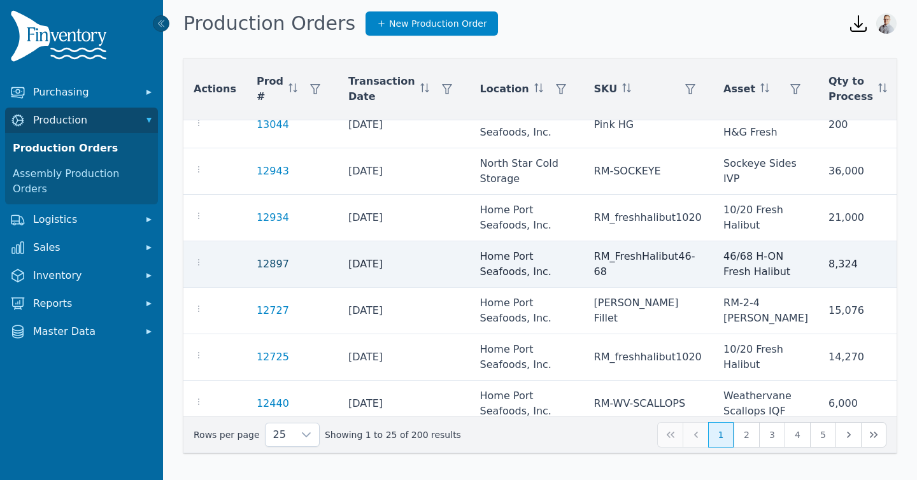
click at [257, 264] on link "12897" at bounding box center [273, 264] width 32 height 12
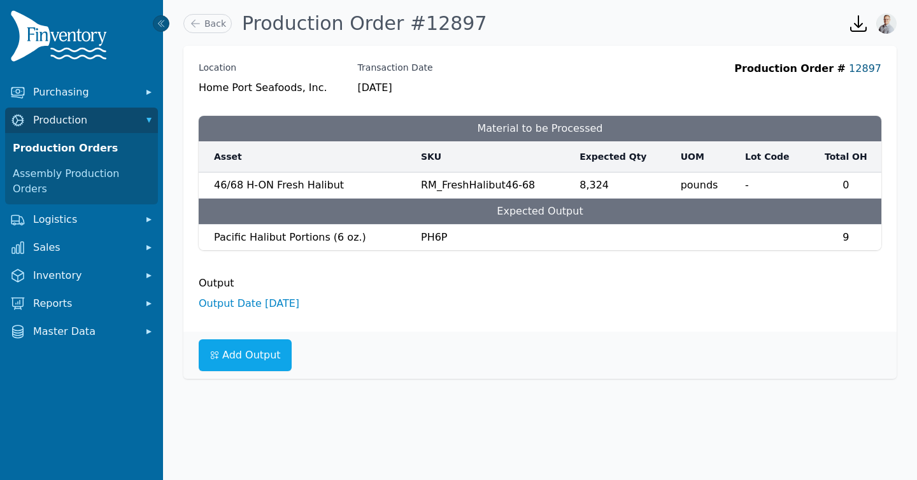
click at [870, 67] on link "12897" at bounding box center [865, 68] width 32 height 12
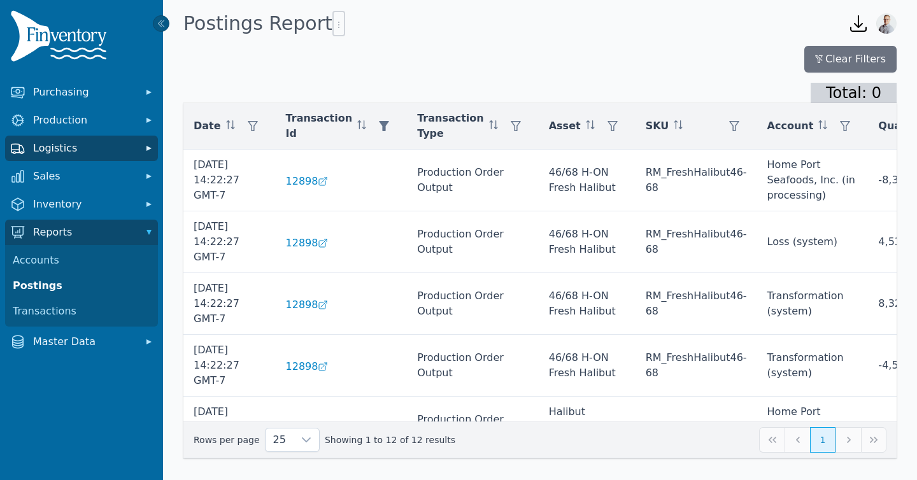
click at [73, 142] on span "Logistics" at bounding box center [84, 148] width 102 height 15
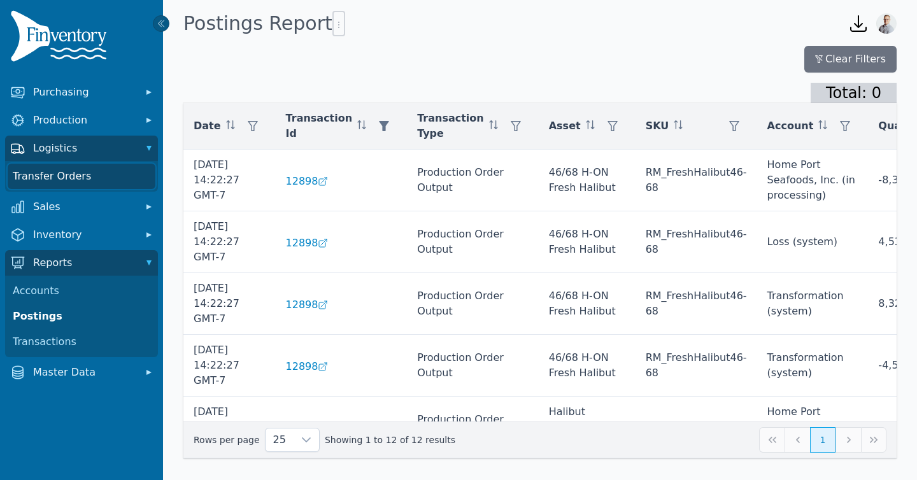
click at [58, 180] on link "Transfer Orders" at bounding box center [82, 176] width 148 height 25
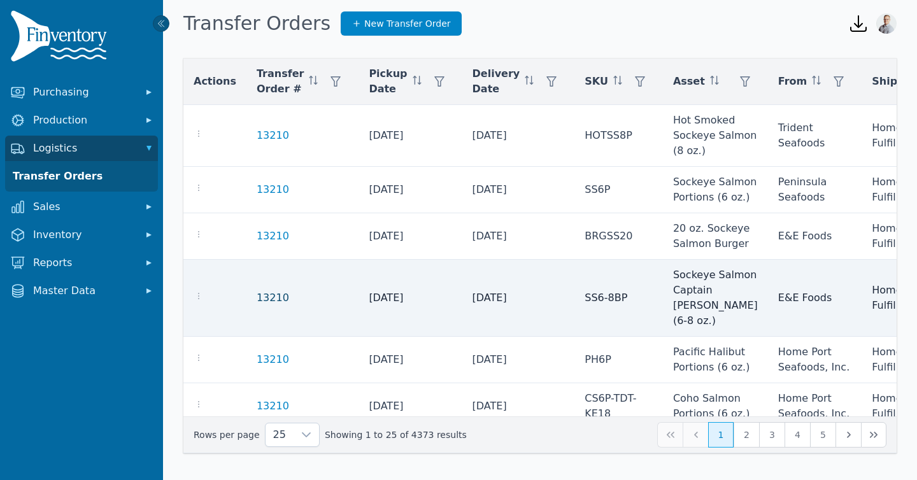
click at [257, 306] on link "13210" at bounding box center [273, 297] width 32 height 15
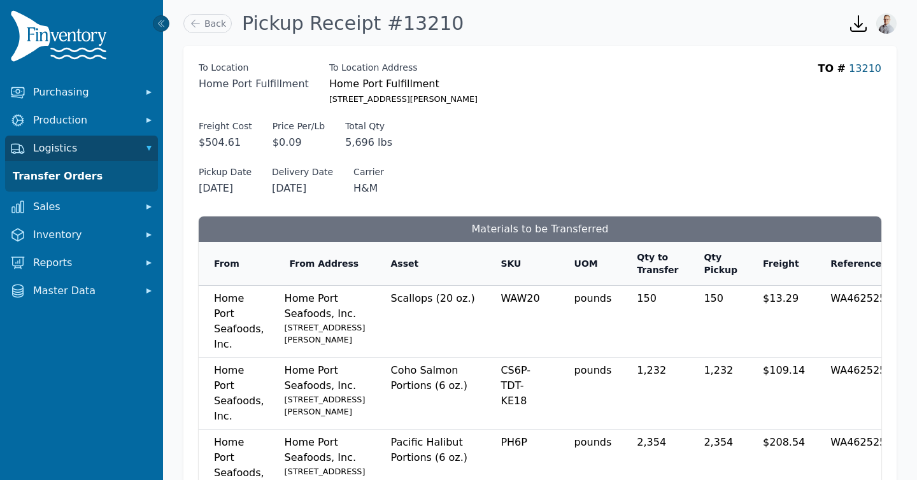
click at [867, 65] on link "13210" at bounding box center [865, 68] width 32 height 12
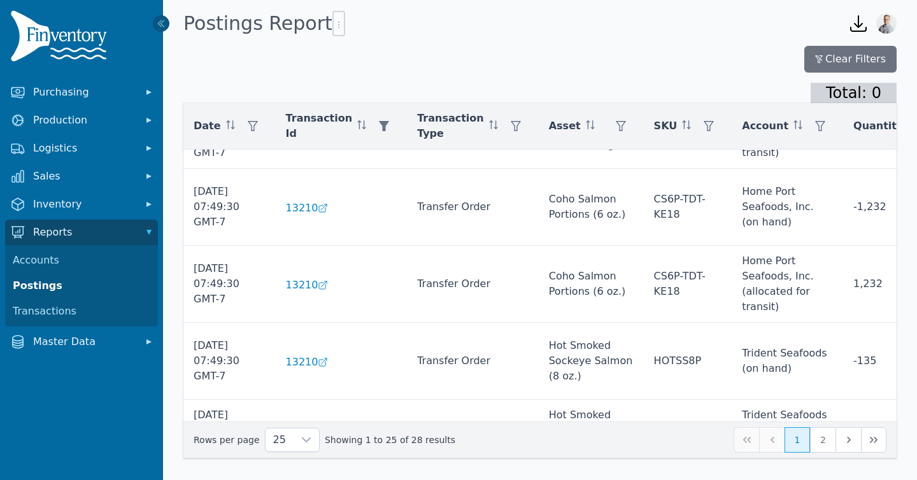
scroll to position [1562, 0]
